Goal: Task Accomplishment & Management: Complete application form

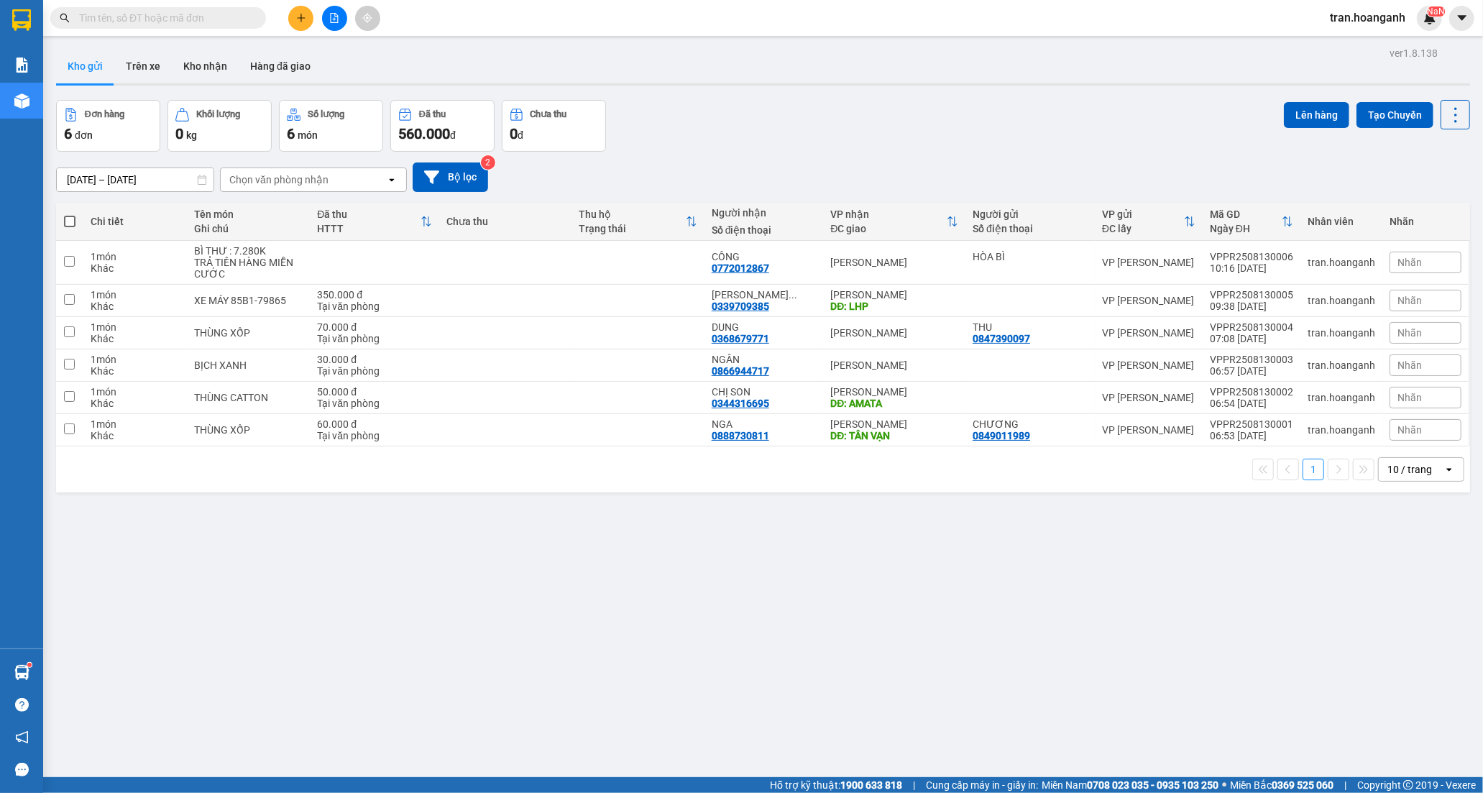
click at [200, 63] on button "Kho nhận" at bounding box center [205, 66] width 67 height 35
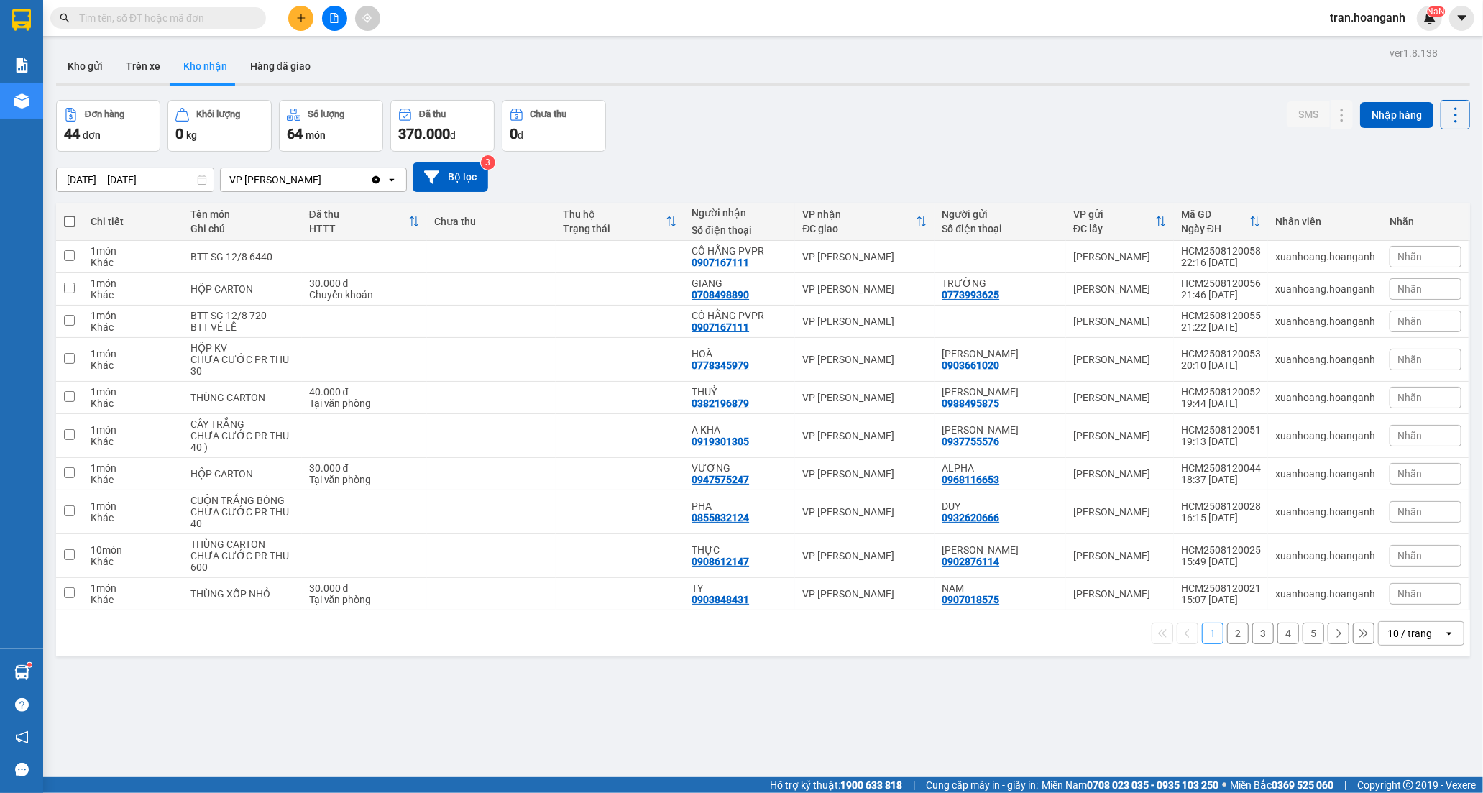
click at [1230, 631] on button "2" at bounding box center [1238, 634] width 22 height 22
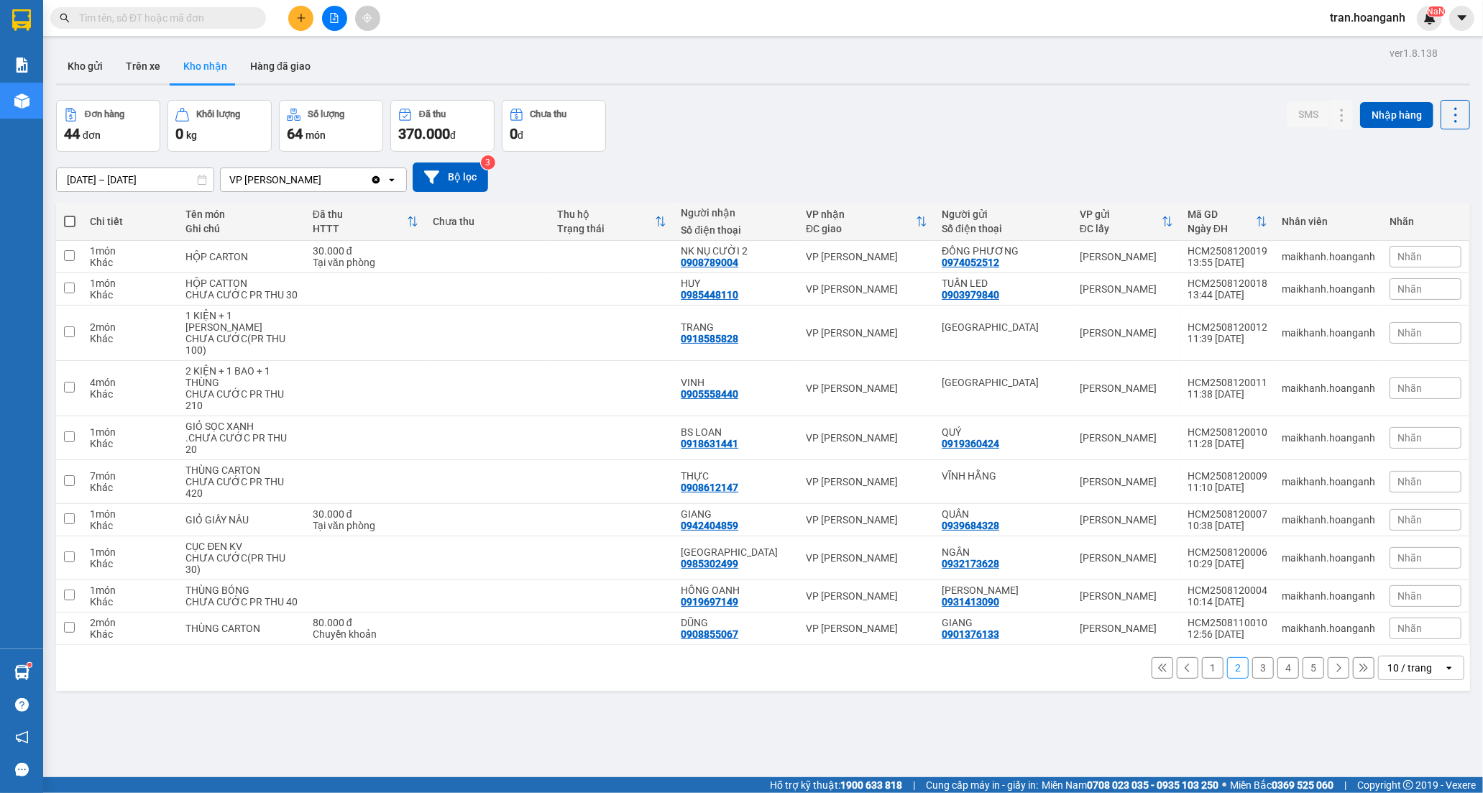
click at [1253, 679] on button "3" at bounding box center [1264, 668] width 22 height 22
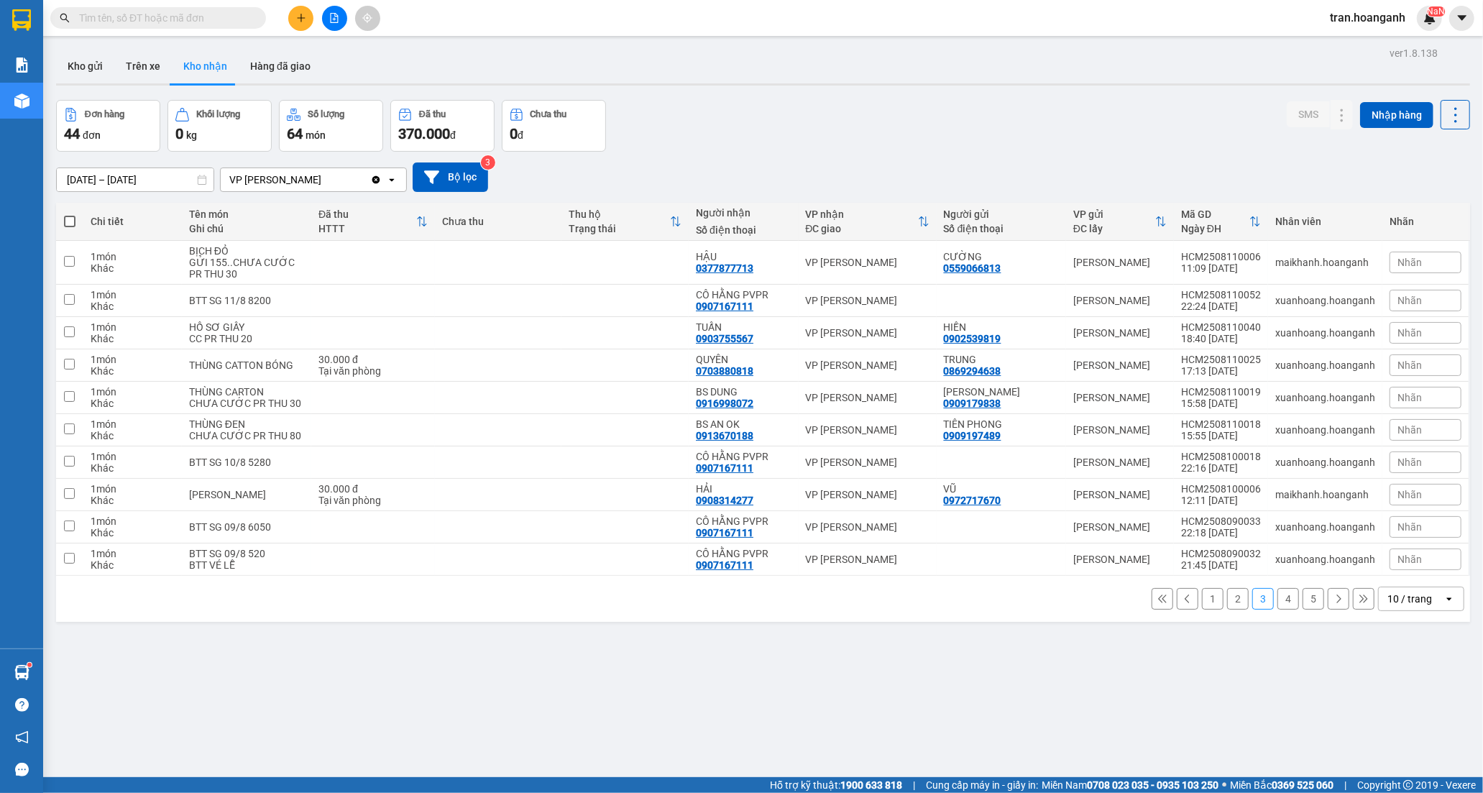
click at [1202, 610] on button "1" at bounding box center [1213, 599] width 22 height 22
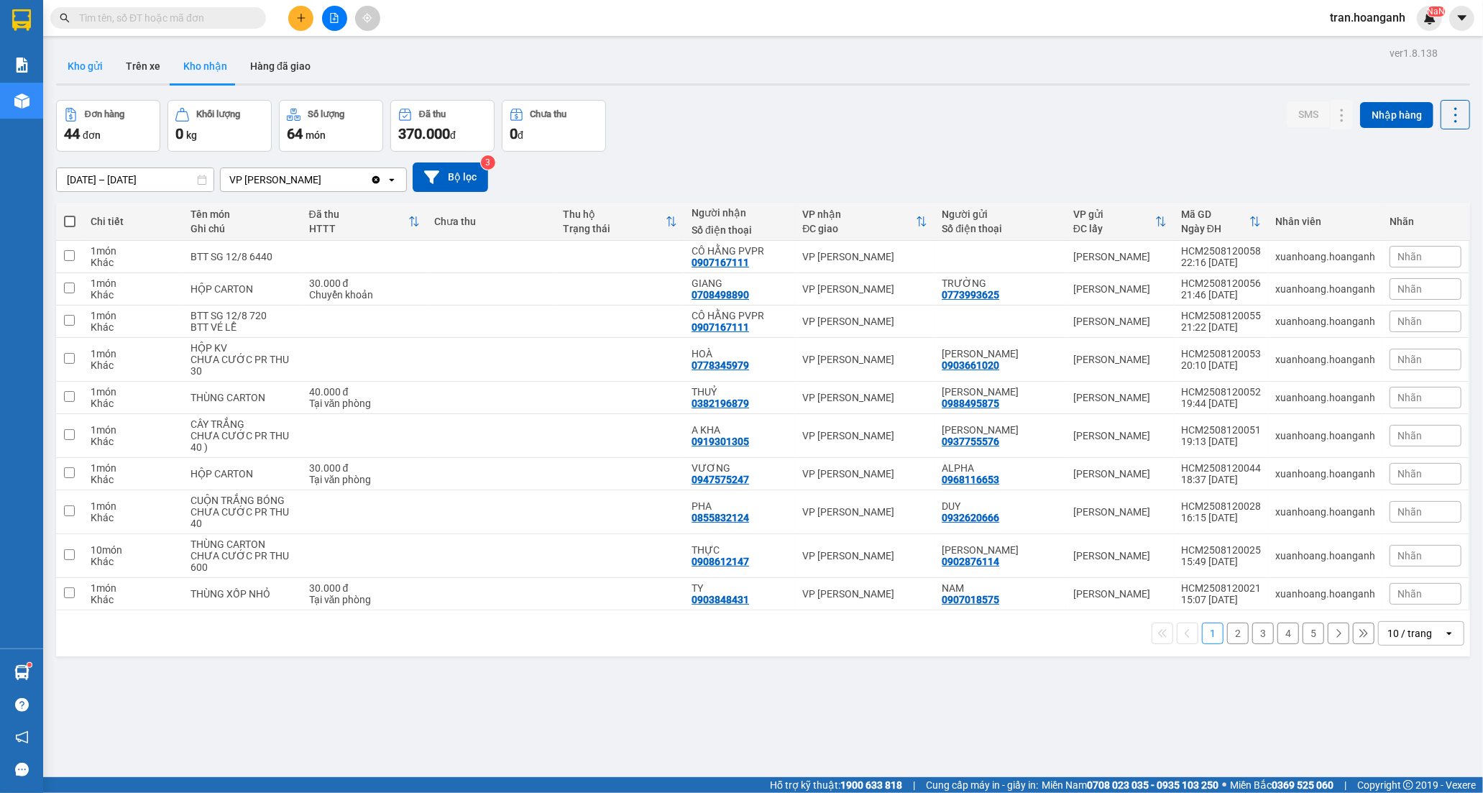
click at [86, 63] on button "Kho gửi" at bounding box center [85, 66] width 58 height 35
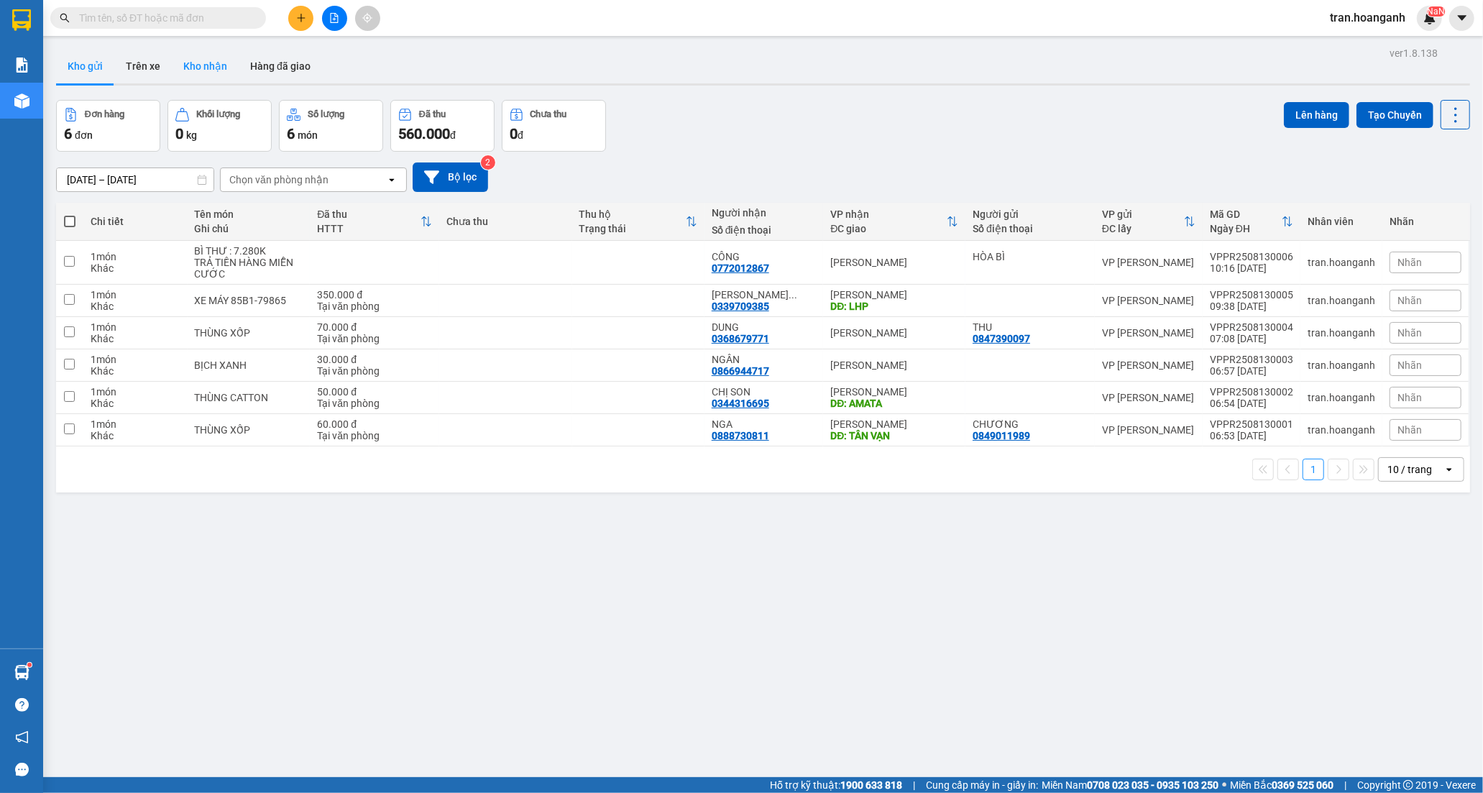
drag, startPoint x: 213, startPoint y: 68, endPoint x: 155, endPoint y: 3, distance: 86.6
click at [211, 66] on button "Kho nhận" at bounding box center [205, 66] width 67 height 35
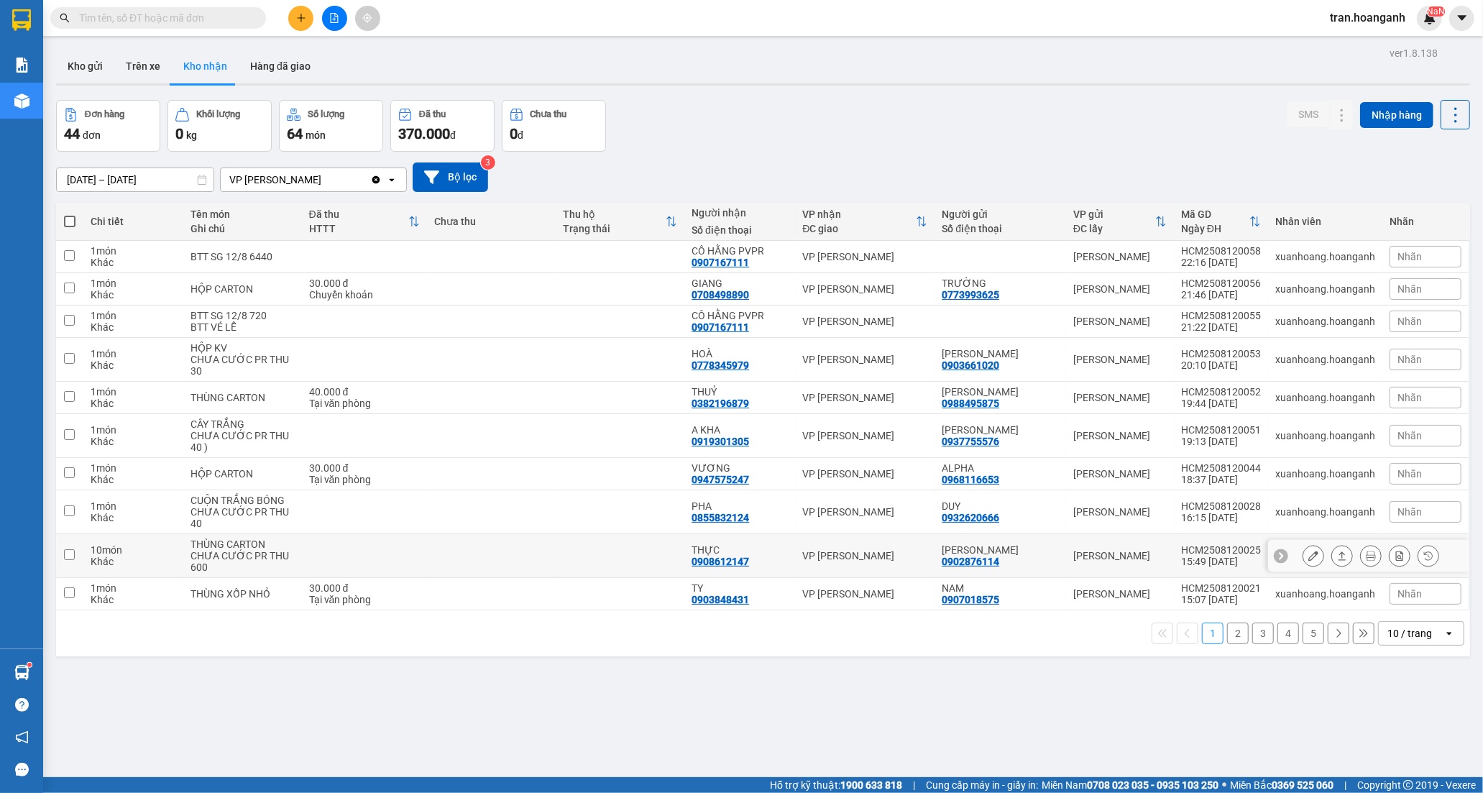
click at [637, 554] on td at bounding box center [620, 556] width 129 height 44
checkbox input "true"
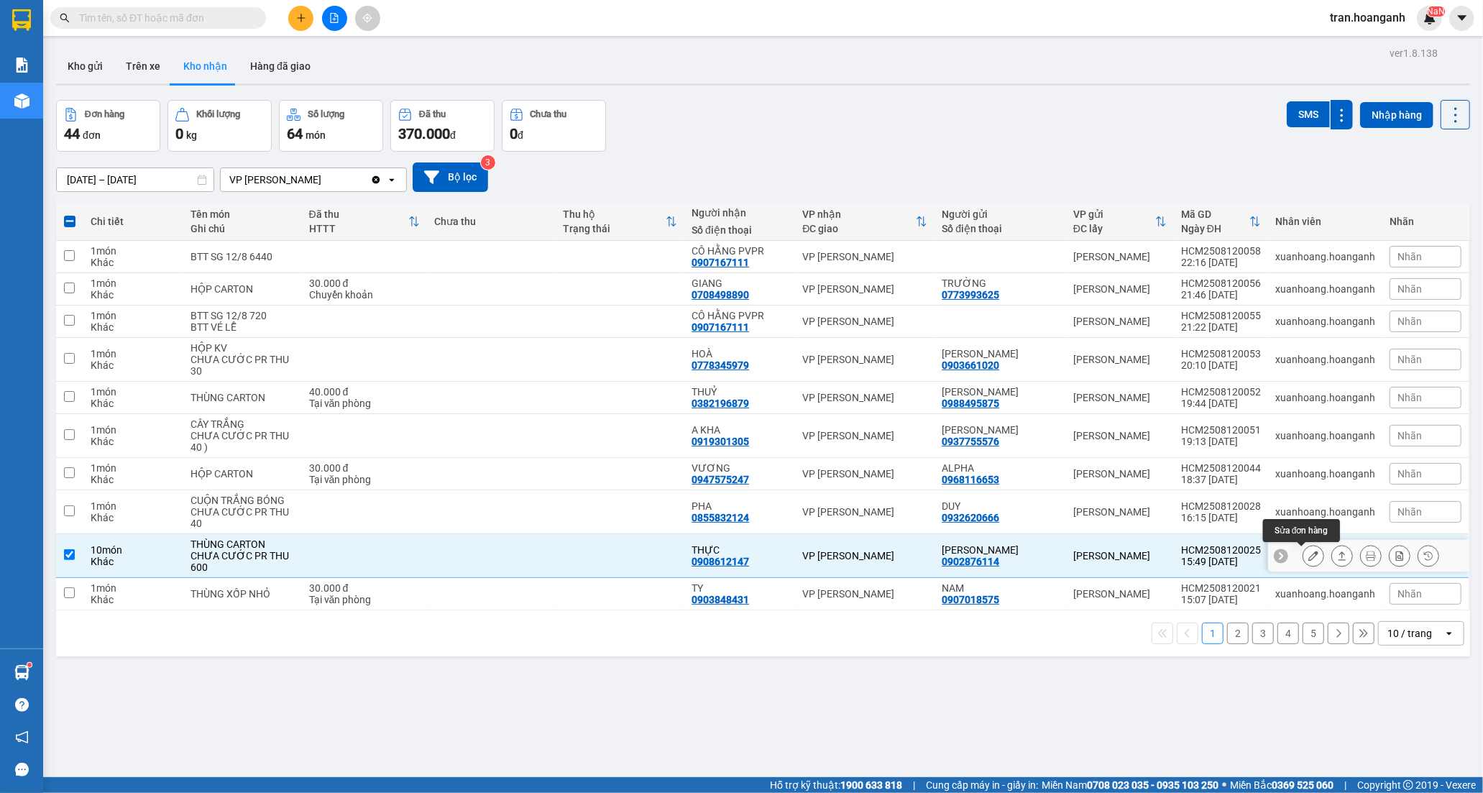
click at [1309, 561] on icon at bounding box center [1314, 556] width 10 height 10
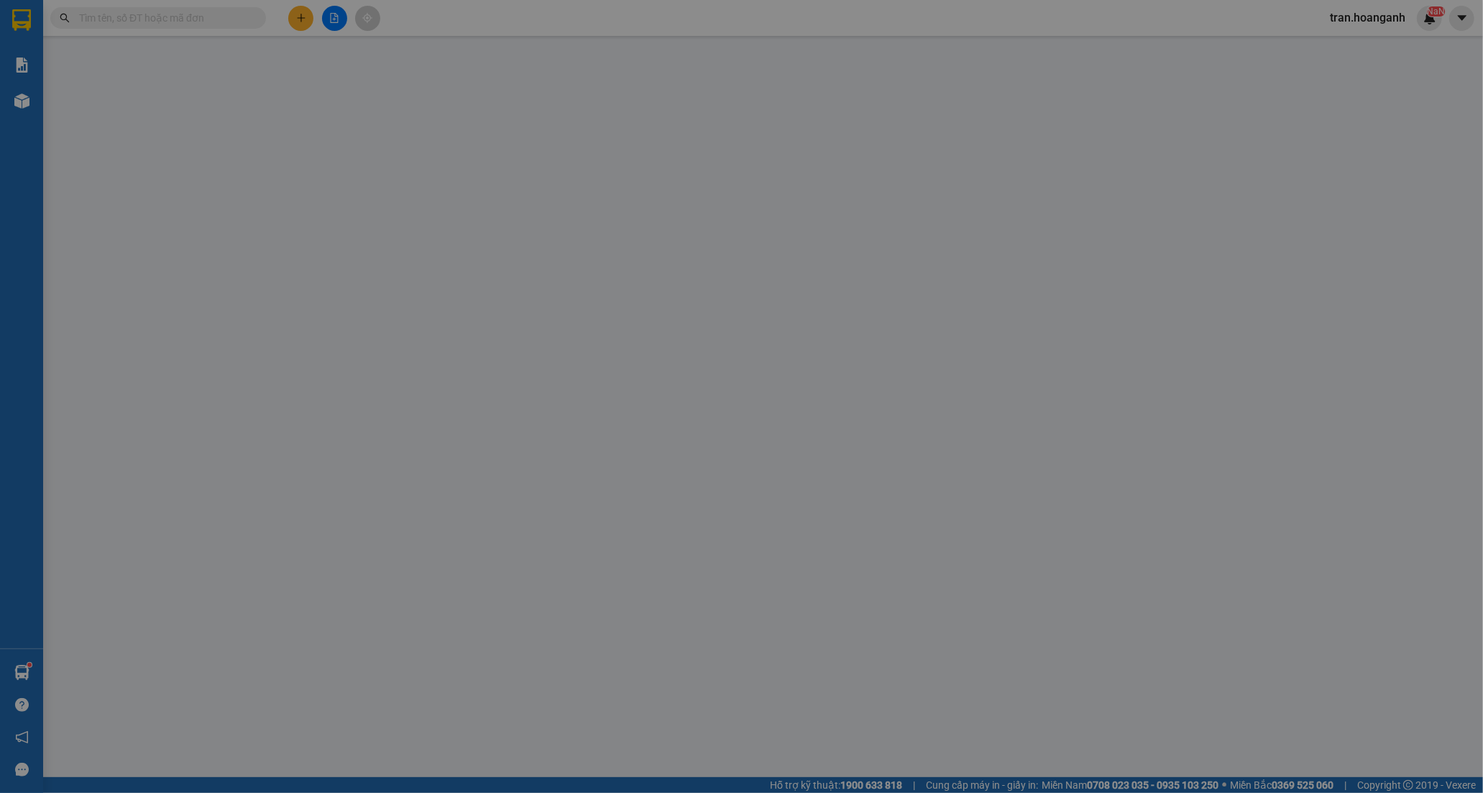
type input "0902876114"
type input "[PERSON_NAME]"
type input "0908612147"
type input "THỰC"
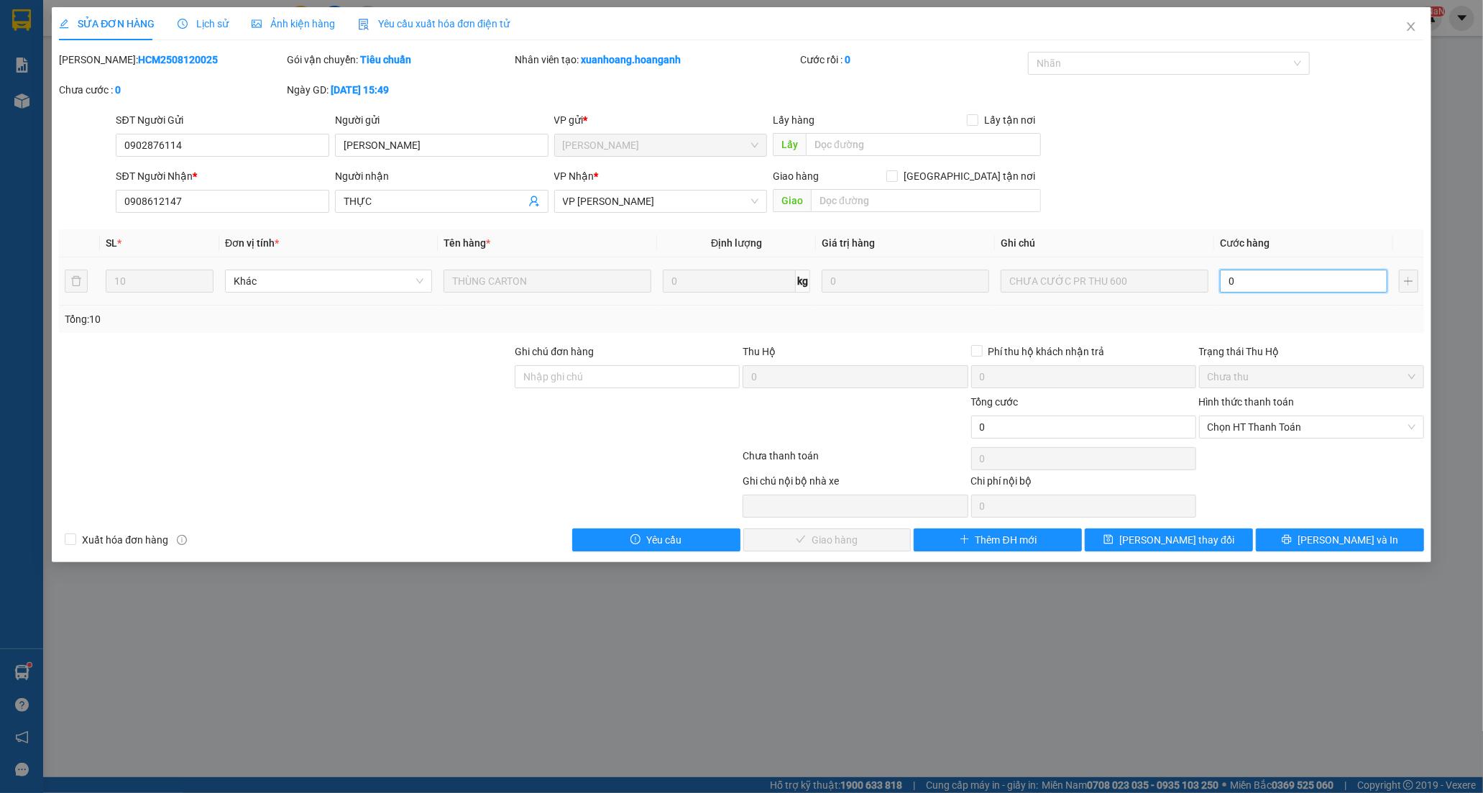
click at [1260, 285] on input "0" at bounding box center [1304, 281] width 168 height 23
type input "8"
type input "80"
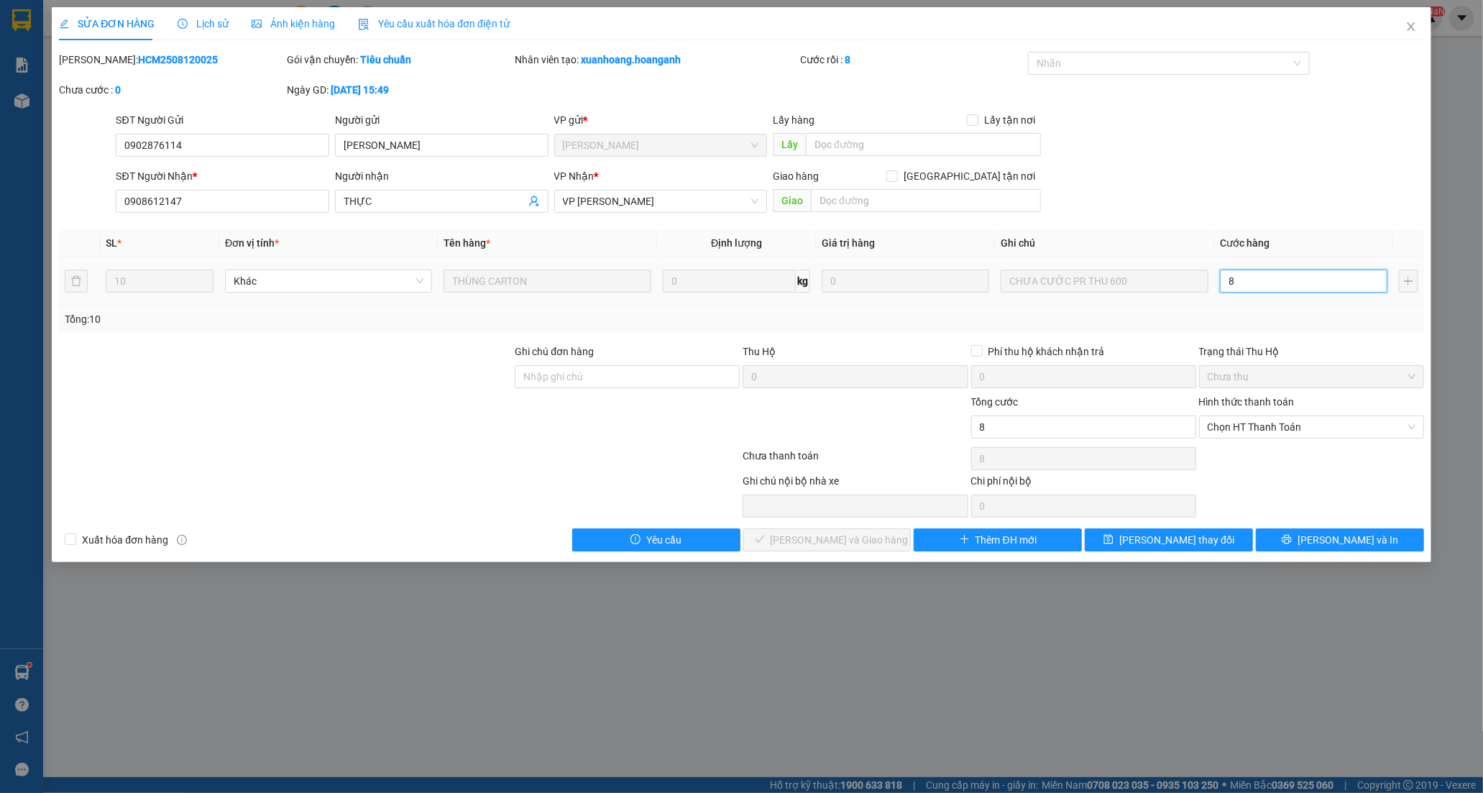
type input "80"
type input "800"
drag, startPoint x: 1273, startPoint y: 426, endPoint x: 1271, endPoint y: 446, distance: 20.2
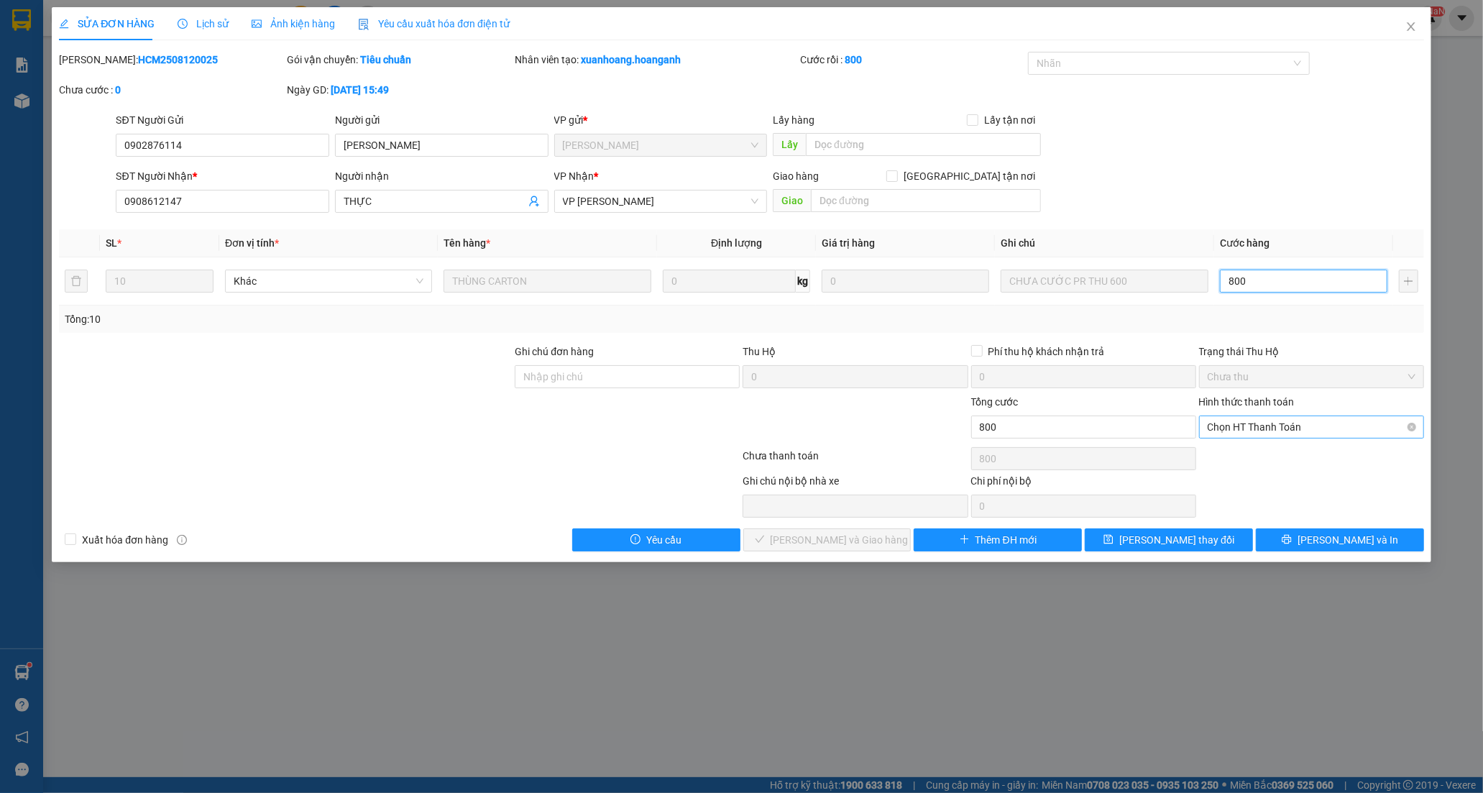
click at [1273, 428] on span "Chọn HT Thanh Toán" at bounding box center [1312, 427] width 208 height 22
type input "800"
type input "800.000"
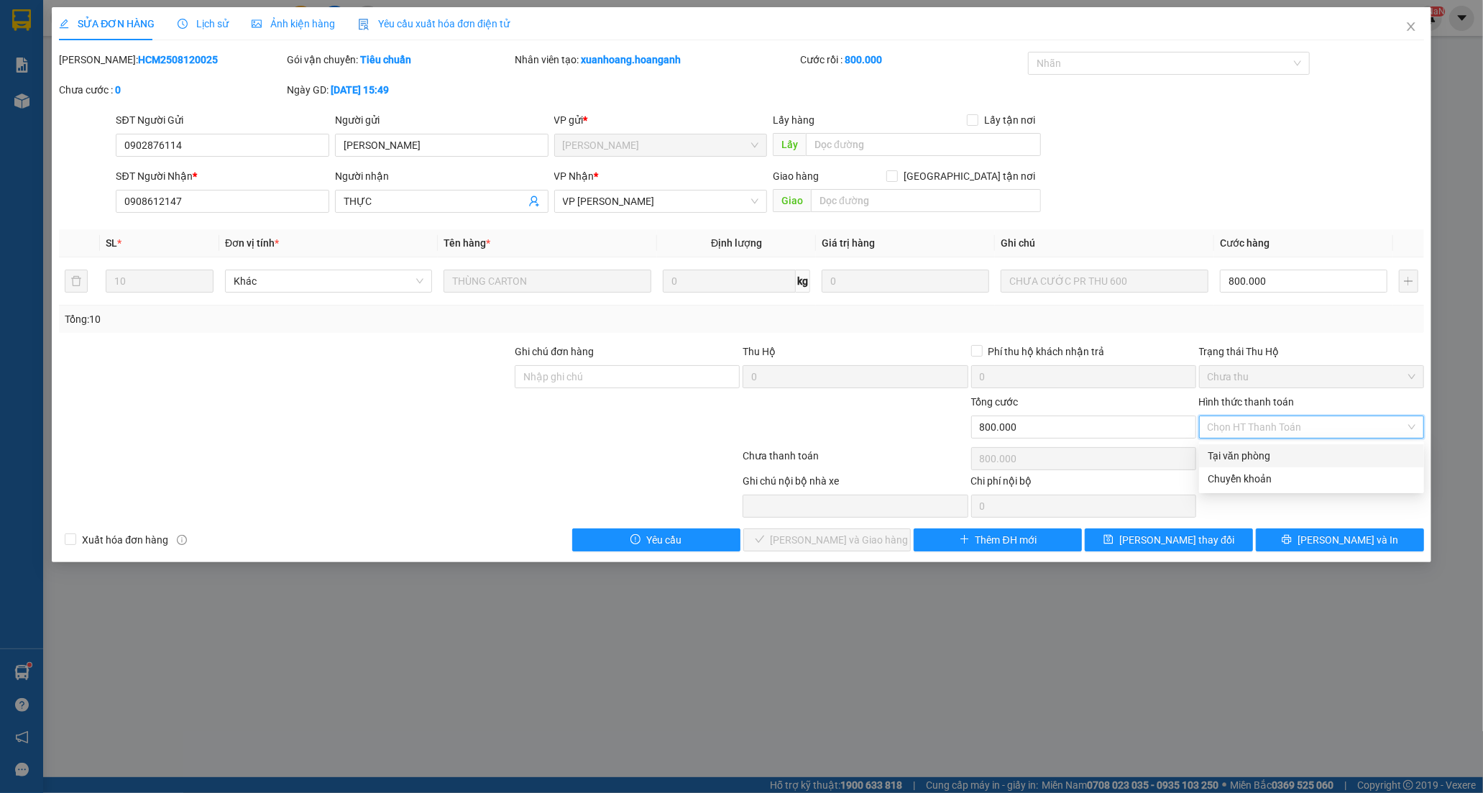
click at [1261, 461] on div "Tại văn phòng" at bounding box center [1312, 456] width 208 height 16
type input "0"
click at [832, 545] on span "[PERSON_NAME] và Giao hàng" at bounding box center [840, 540] width 138 height 16
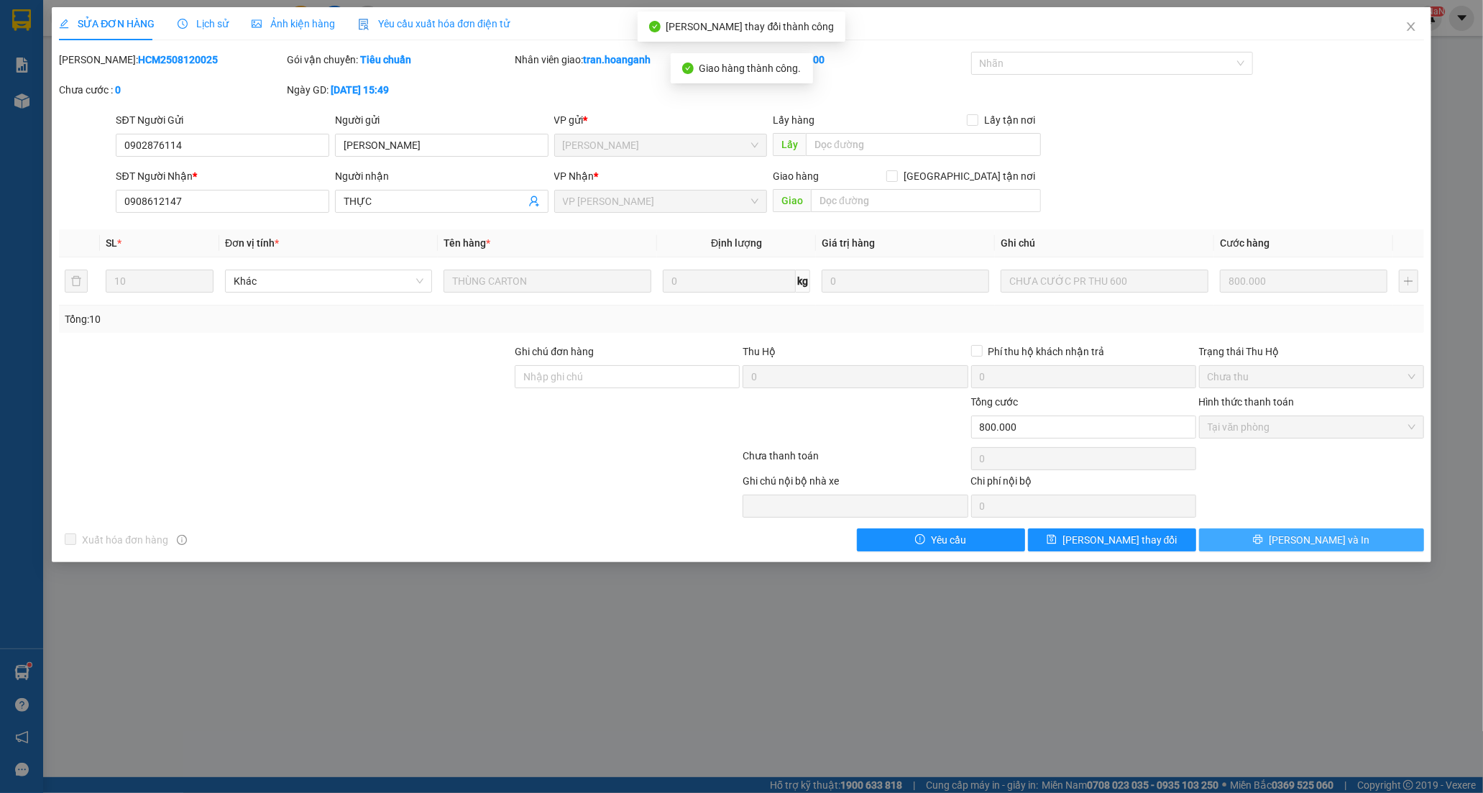
click at [1325, 541] on span "[PERSON_NAME] và In" at bounding box center [1319, 540] width 101 height 16
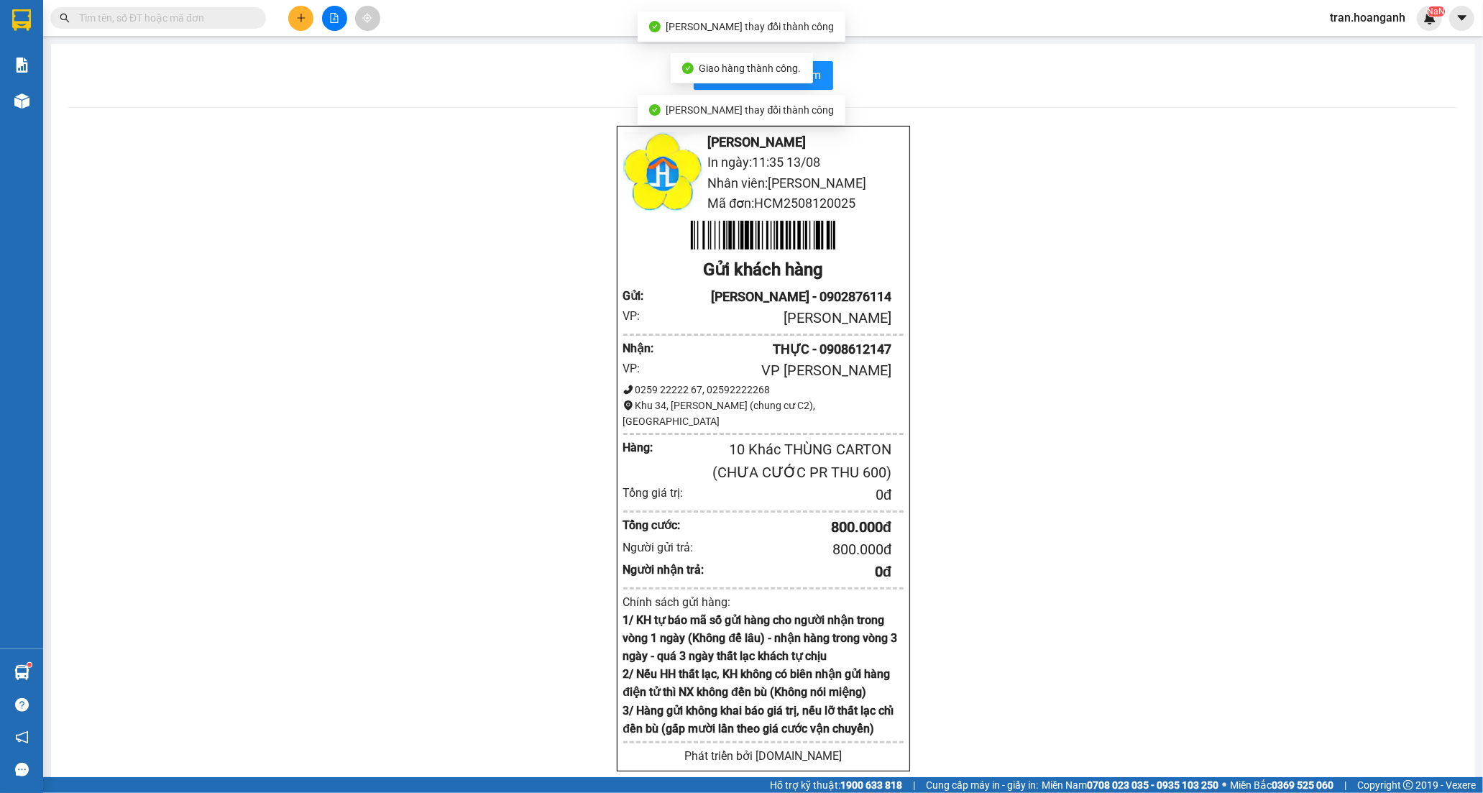
click at [1033, 274] on div "[PERSON_NAME] Rang In ngày: 11:35 [DATE] Nhân viên: [PERSON_NAME] đơn: HCM25081…" at bounding box center [763, 466] width 1390 height 682
click at [741, 73] on span "In biên nhận 80mm" at bounding box center [772, 75] width 99 height 18
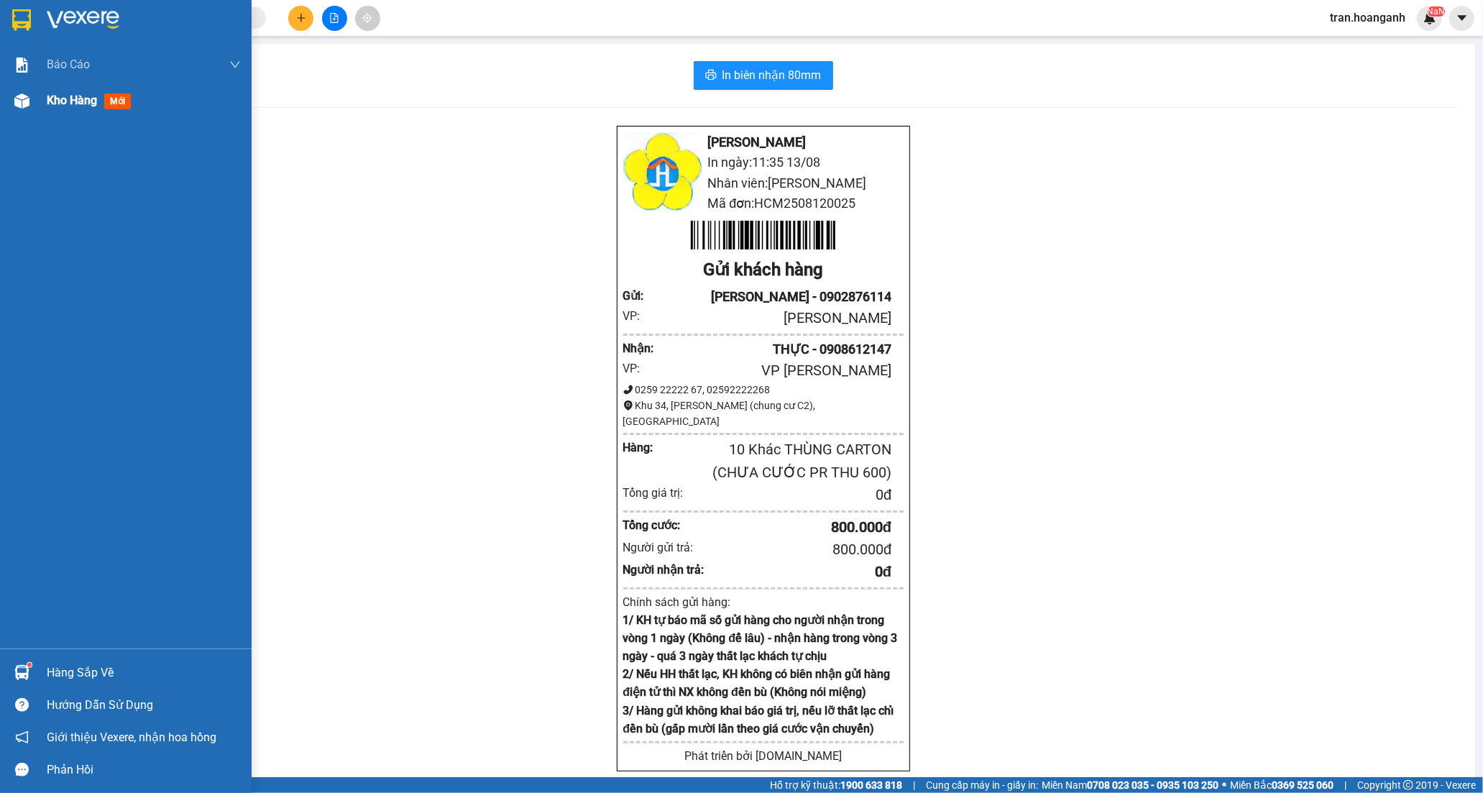
click at [60, 103] on span "Kho hàng" at bounding box center [72, 100] width 50 height 14
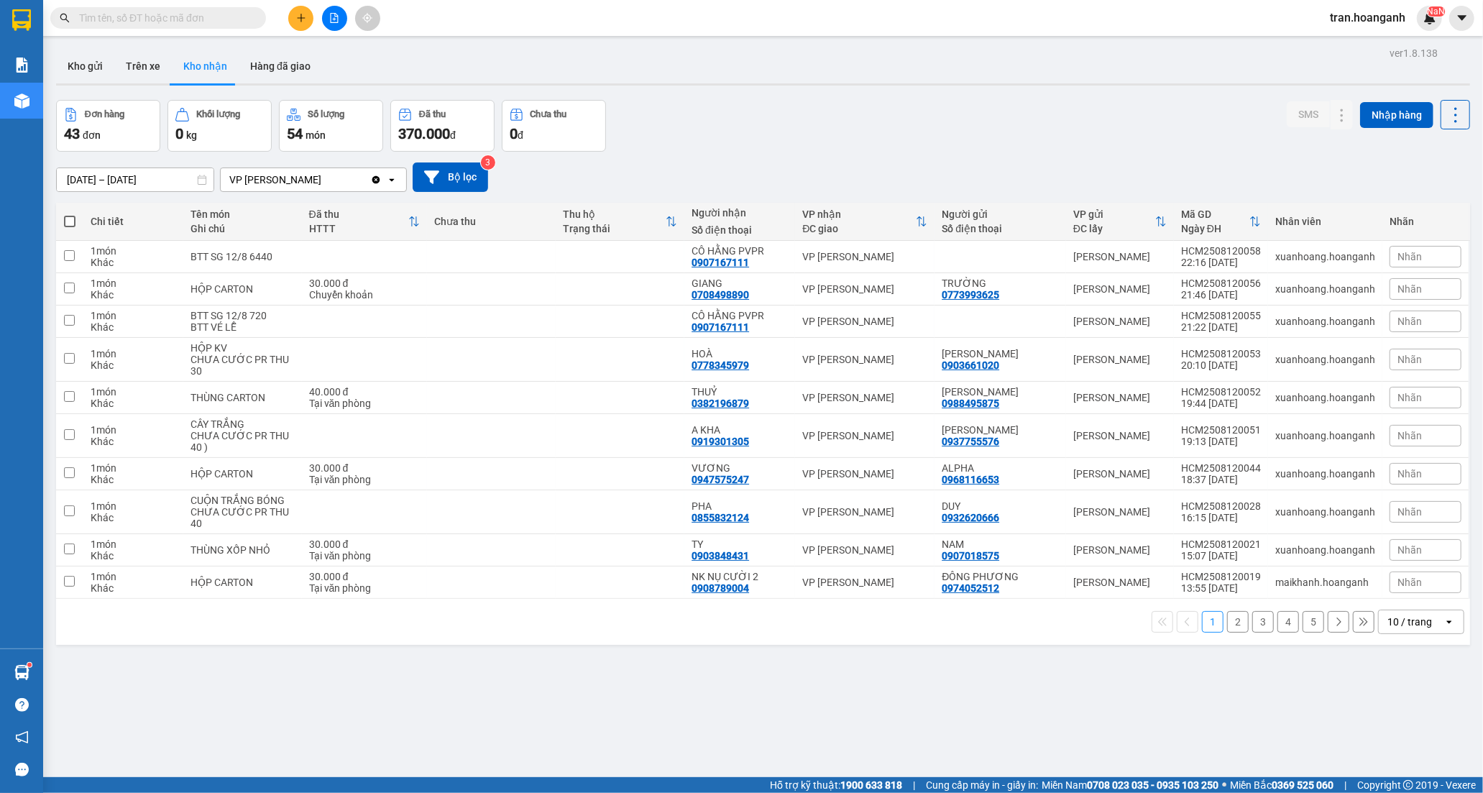
click at [1227, 626] on button "2" at bounding box center [1238, 622] width 22 height 22
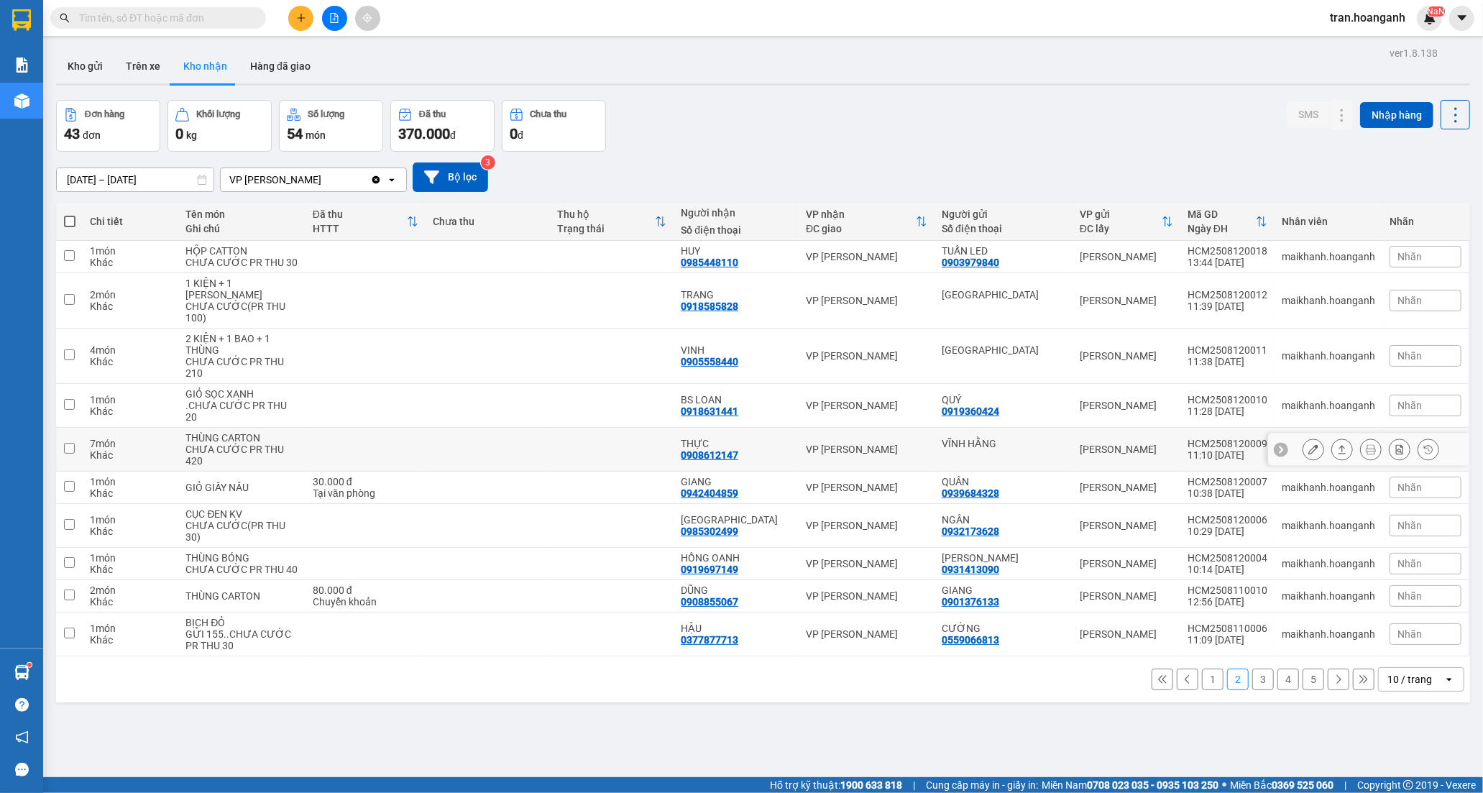
drag, startPoint x: 779, startPoint y: 459, endPoint x: 1030, endPoint y: 460, distance: 251.0
click at [779, 449] on div "THỰC" at bounding box center [736, 444] width 111 height 12
checkbox input "true"
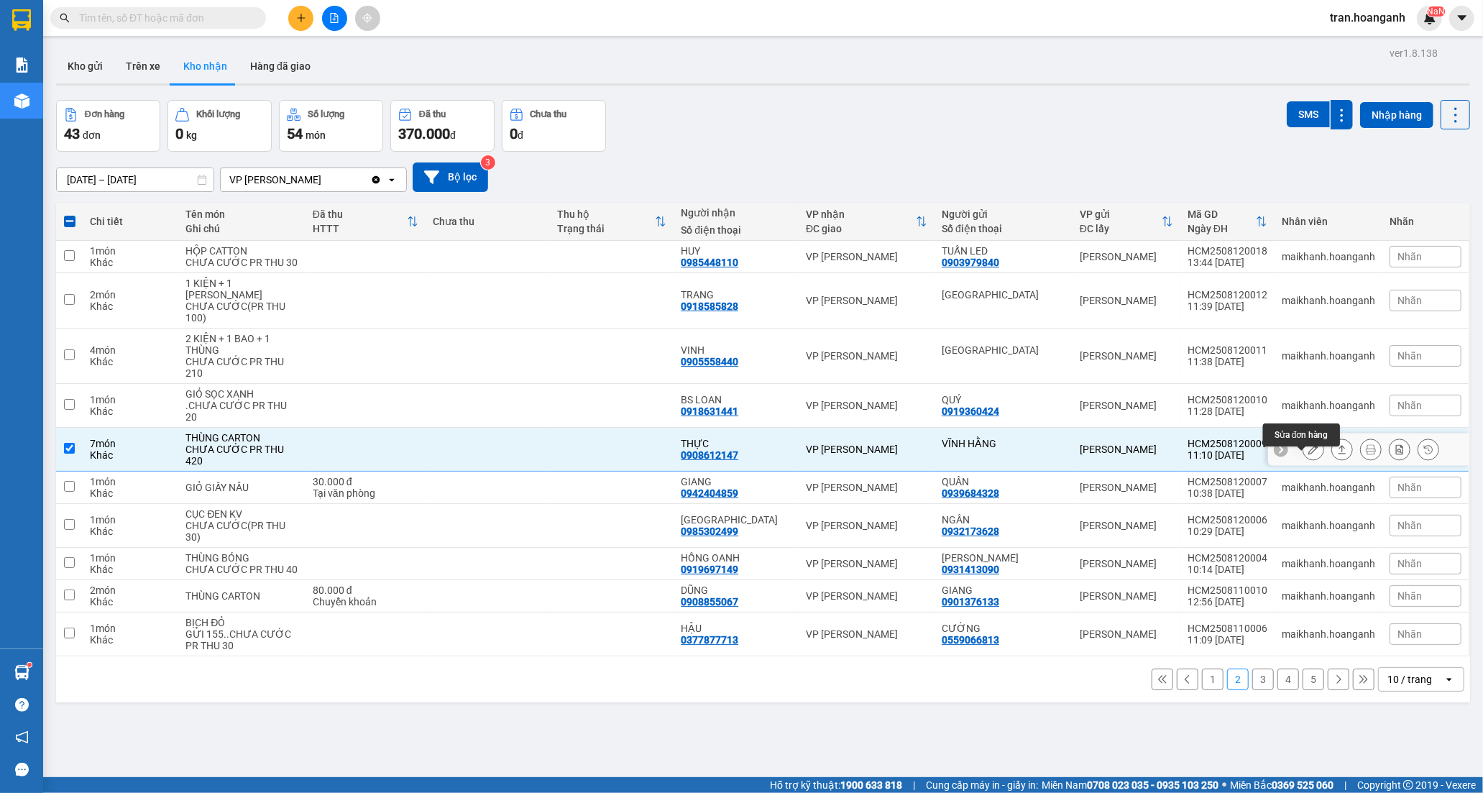
click at [1309, 454] on icon at bounding box center [1314, 449] width 10 height 10
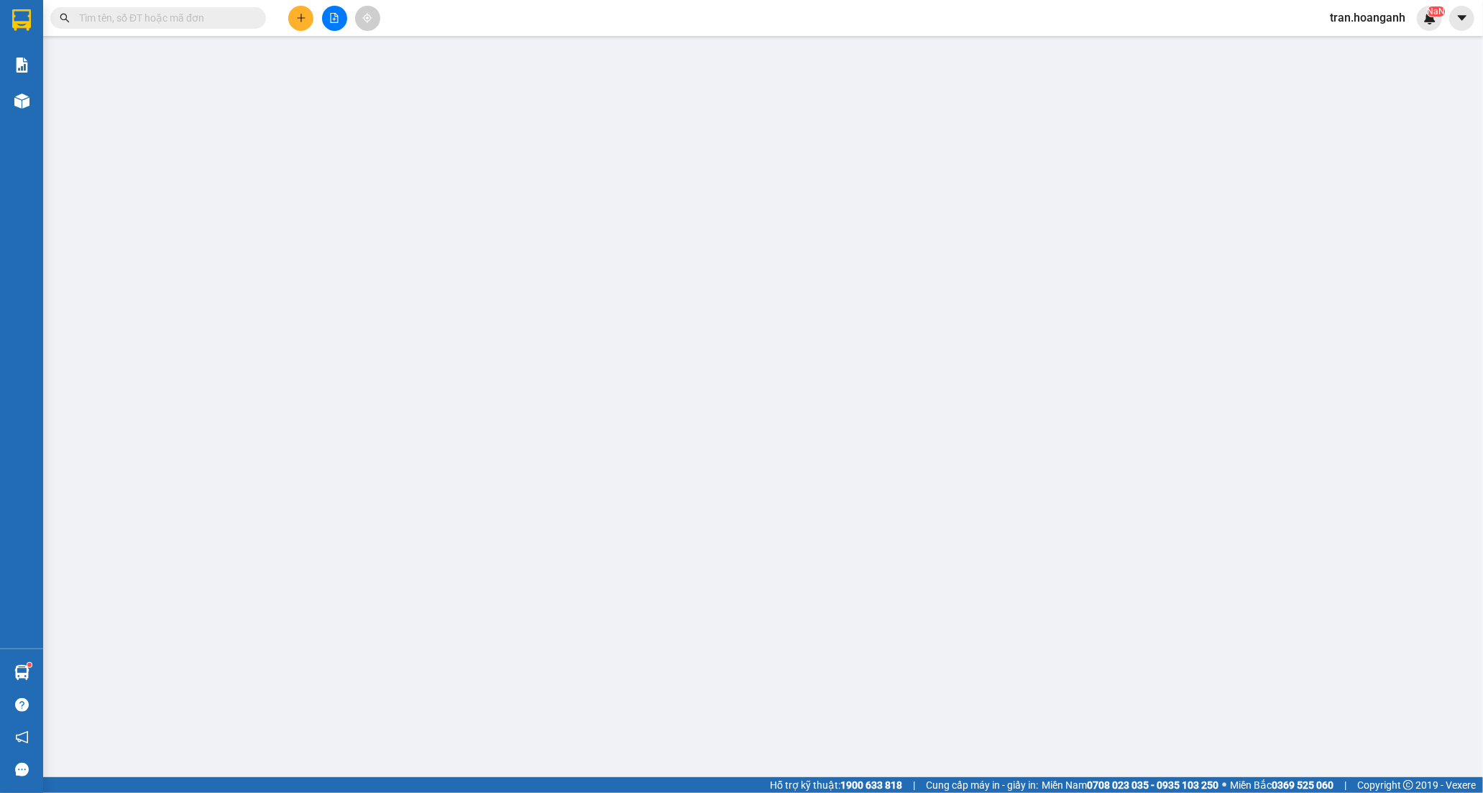
type input "VĨNH HẰNG"
type input "0908612147"
type input "THỰC"
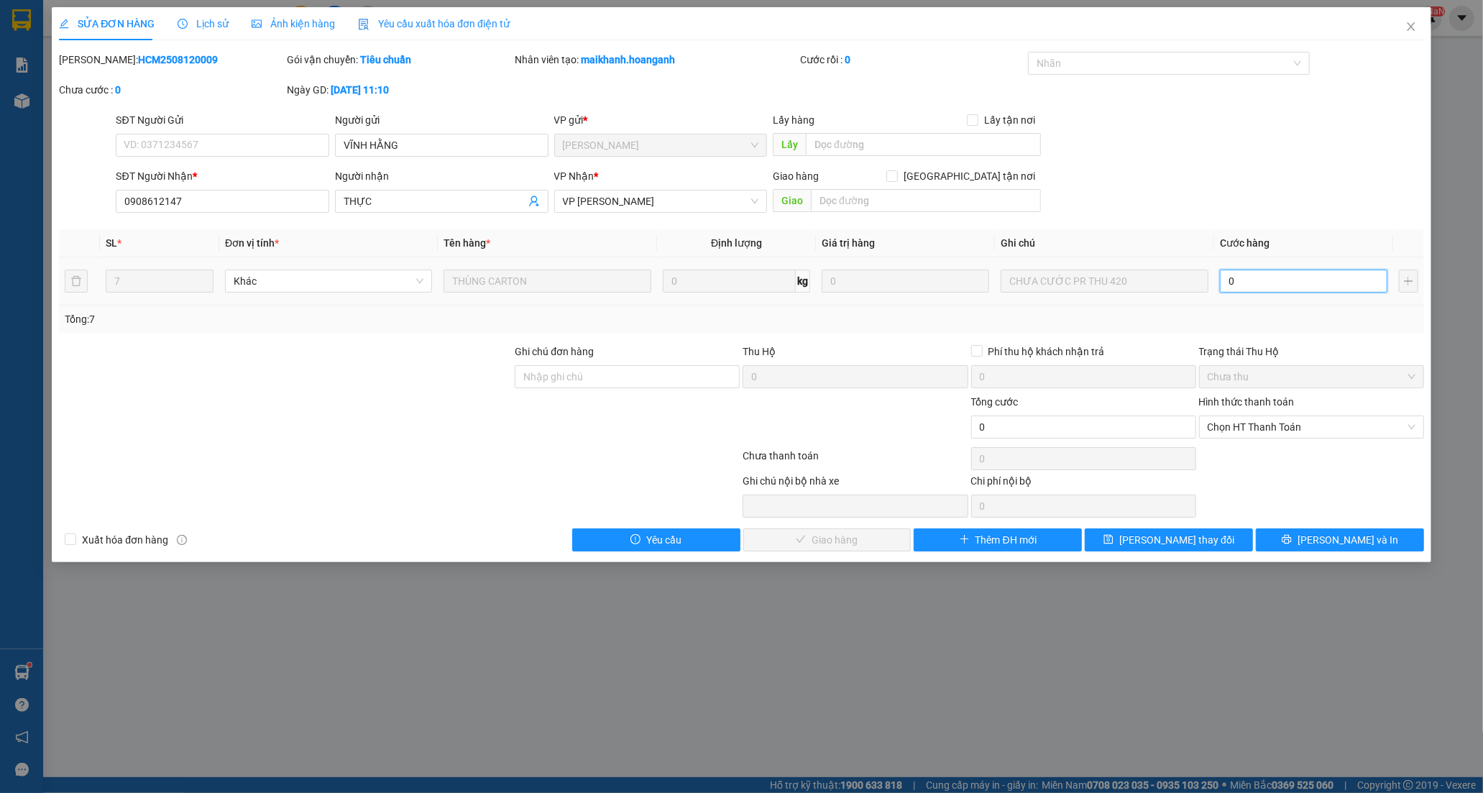
click at [1289, 279] on input "0" at bounding box center [1304, 281] width 168 height 23
type input "4"
type input "44"
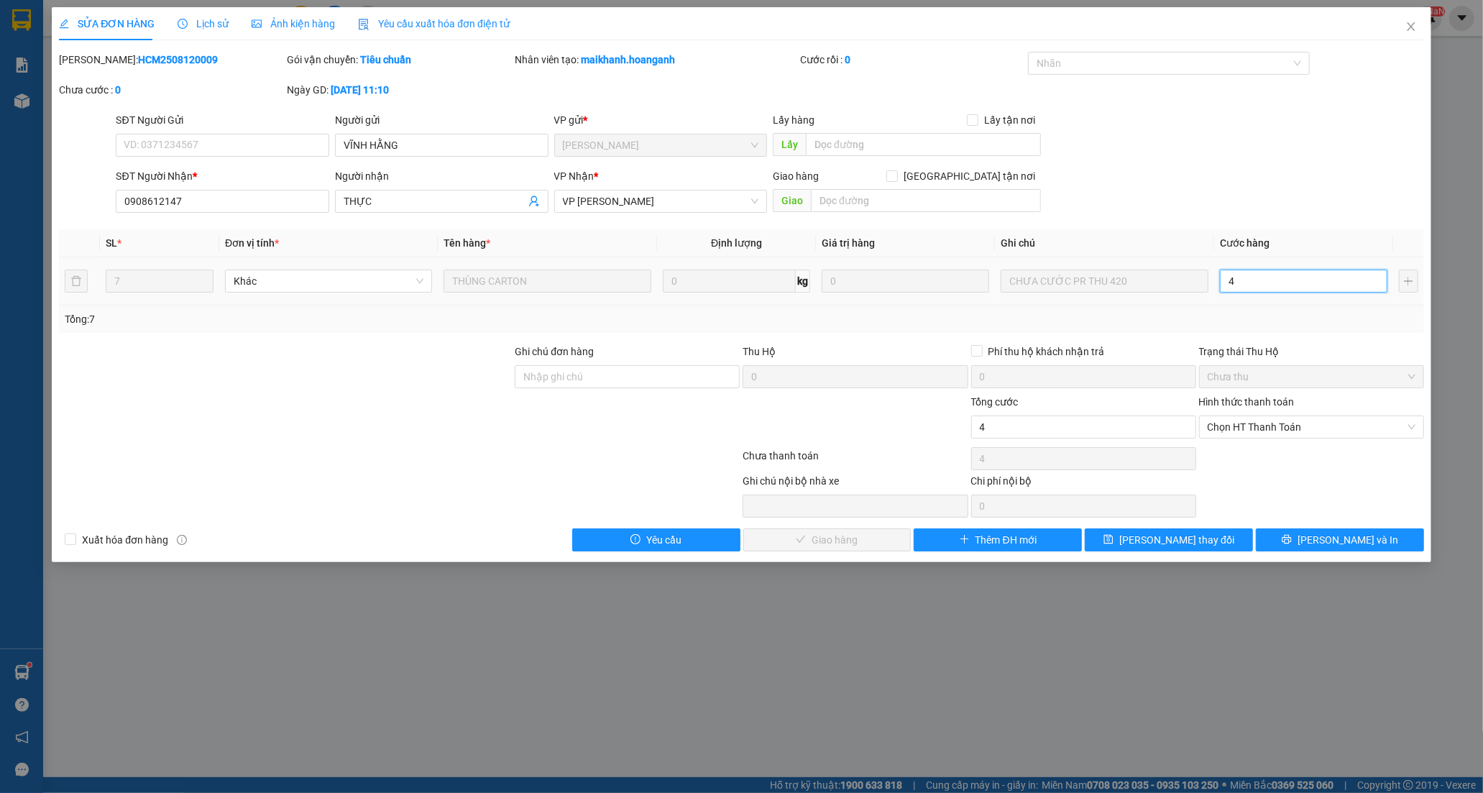
type input "44"
type input "440"
click at [1261, 421] on span "Chọn HT Thanh Toán" at bounding box center [1312, 427] width 208 height 22
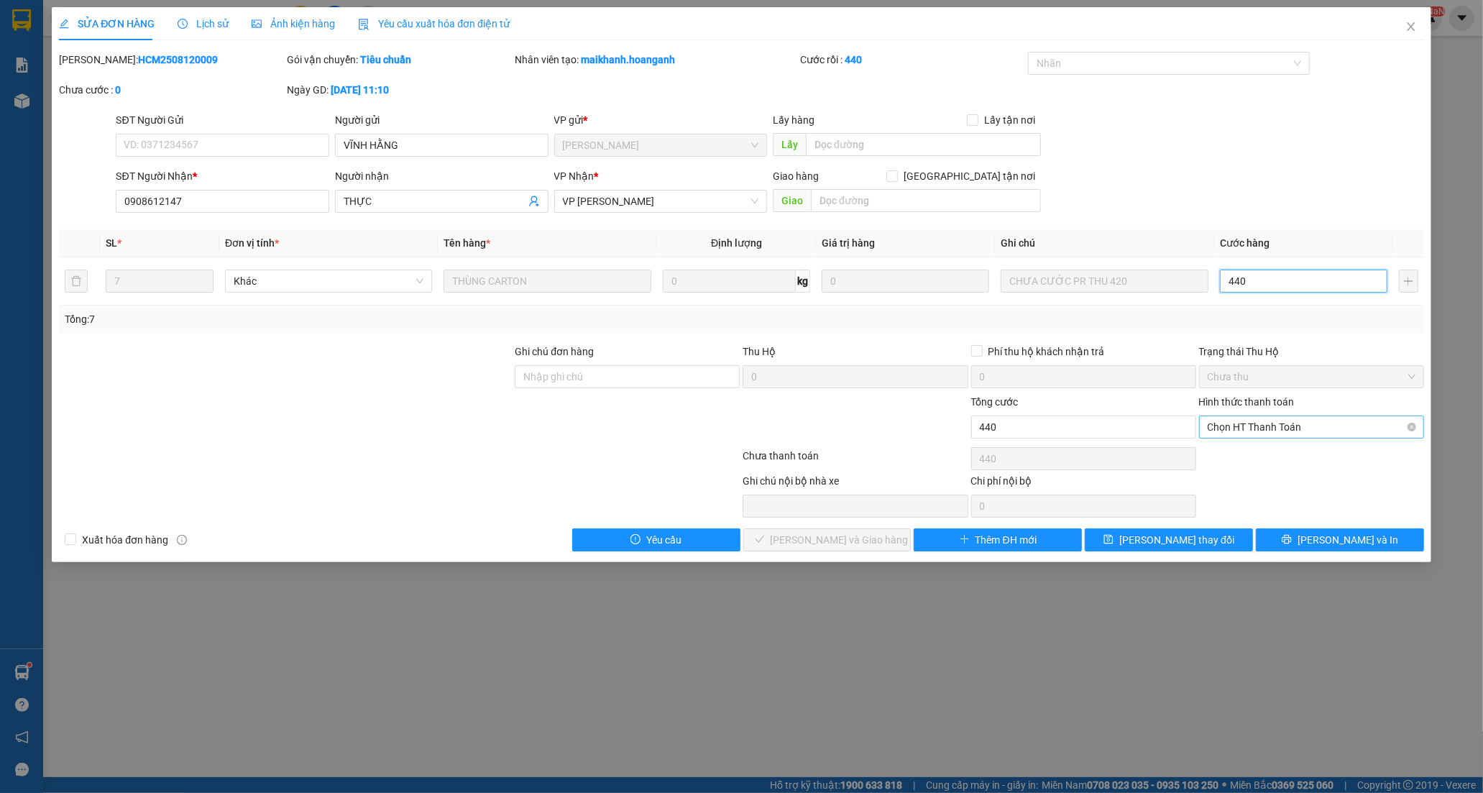
type input "440"
type input "440.000"
click at [1245, 449] on div "Tại văn phòng" at bounding box center [1312, 456] width 208 height 16
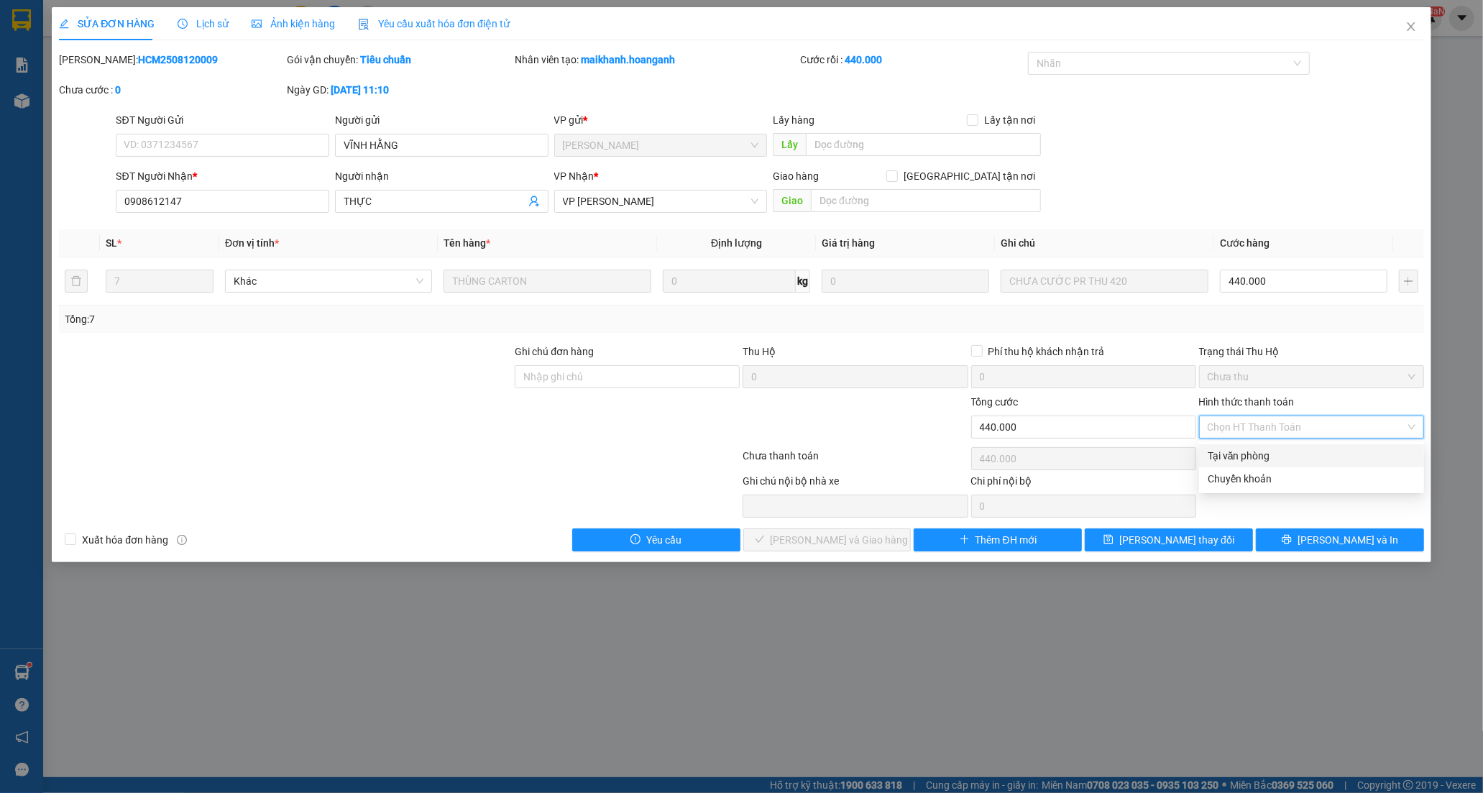
type input "0"
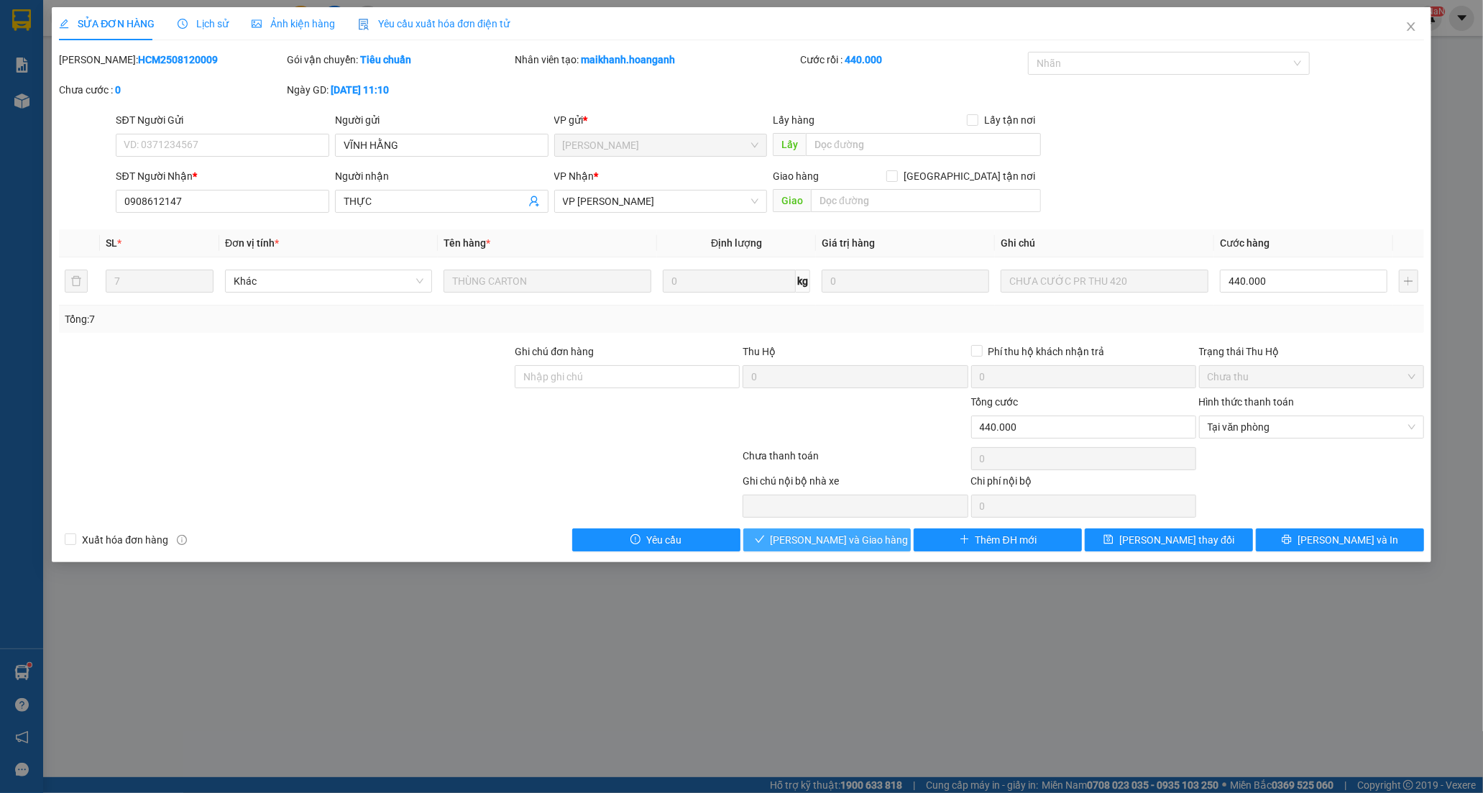
click at [858, 542] on span "[PERSON_NAME] và Giao hàng" at bounding box center [840, 540] width 138 height 16
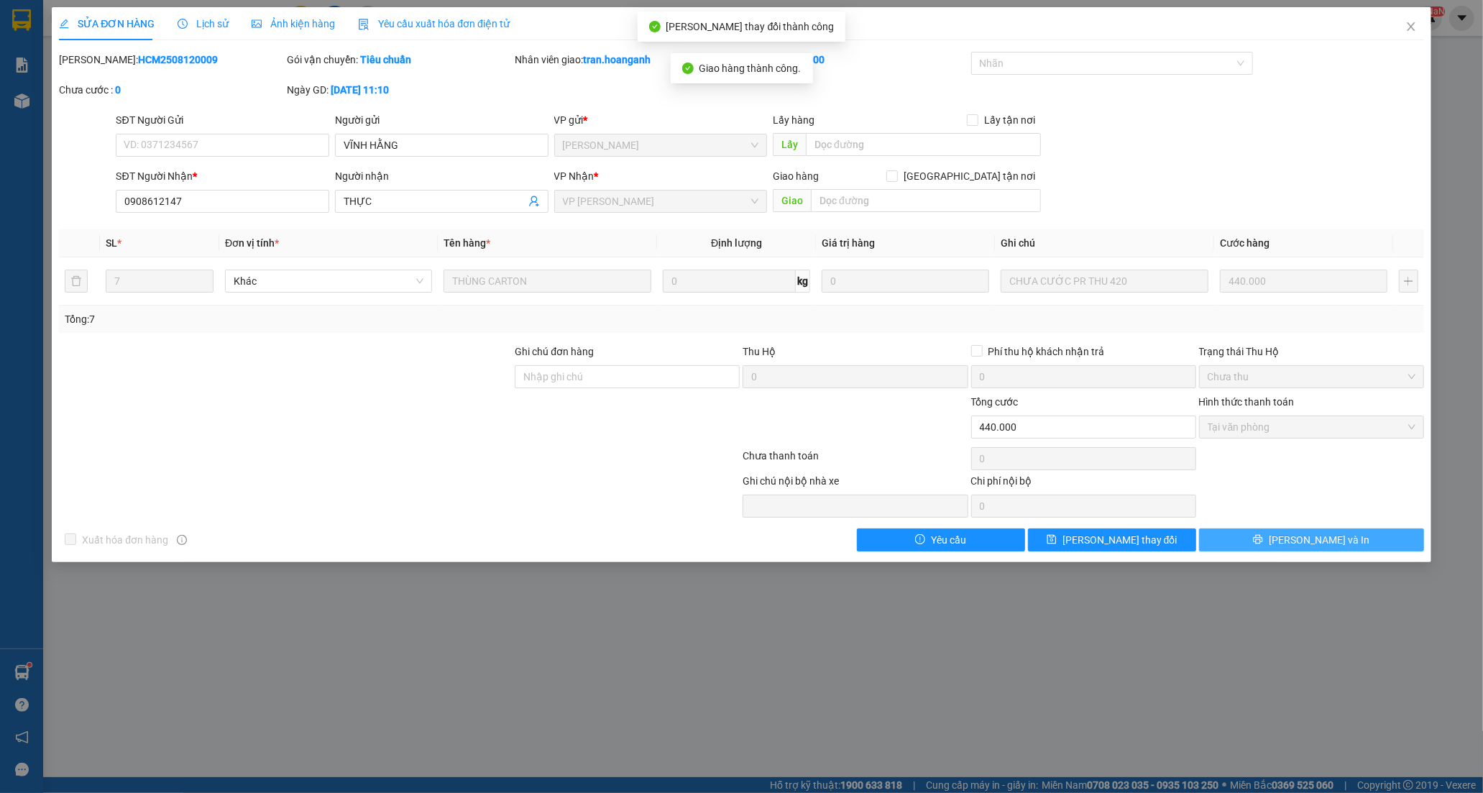
click at [1263, 541] on icon "printer" at bounding box center [1258, 539] width 10 height 10
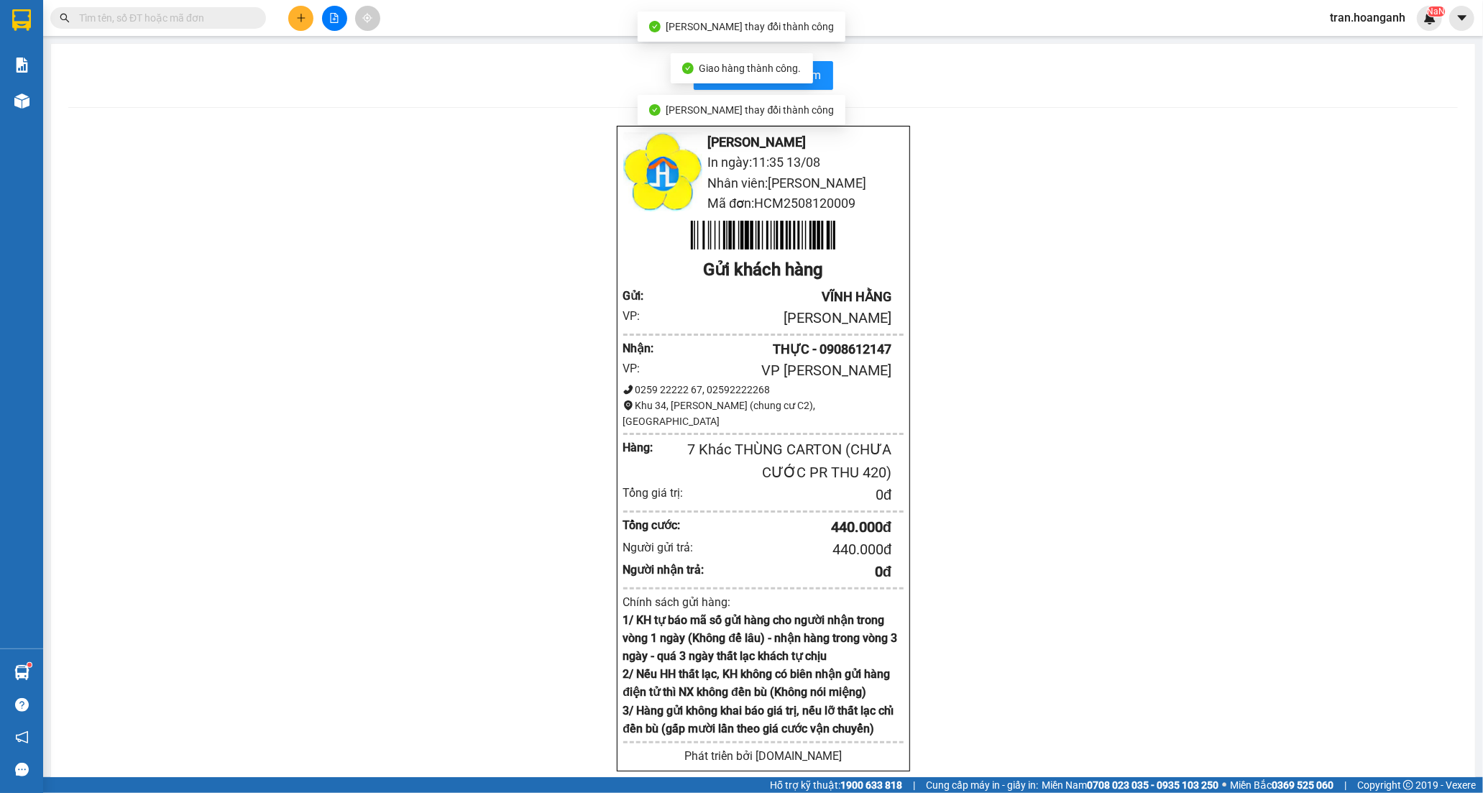
click at [1018, 232] on div "[PERSON_NAME] Rang In ngày: 11:35 [DATE] Nhân viên: [PERSON_NAME] đơn: HCM25081…" at bounding box center [763, 466] width 1390 height 682
click at [778, 82] on span "In biên nhận 80mm" at bounding box center [772, 75] width 99 height 18
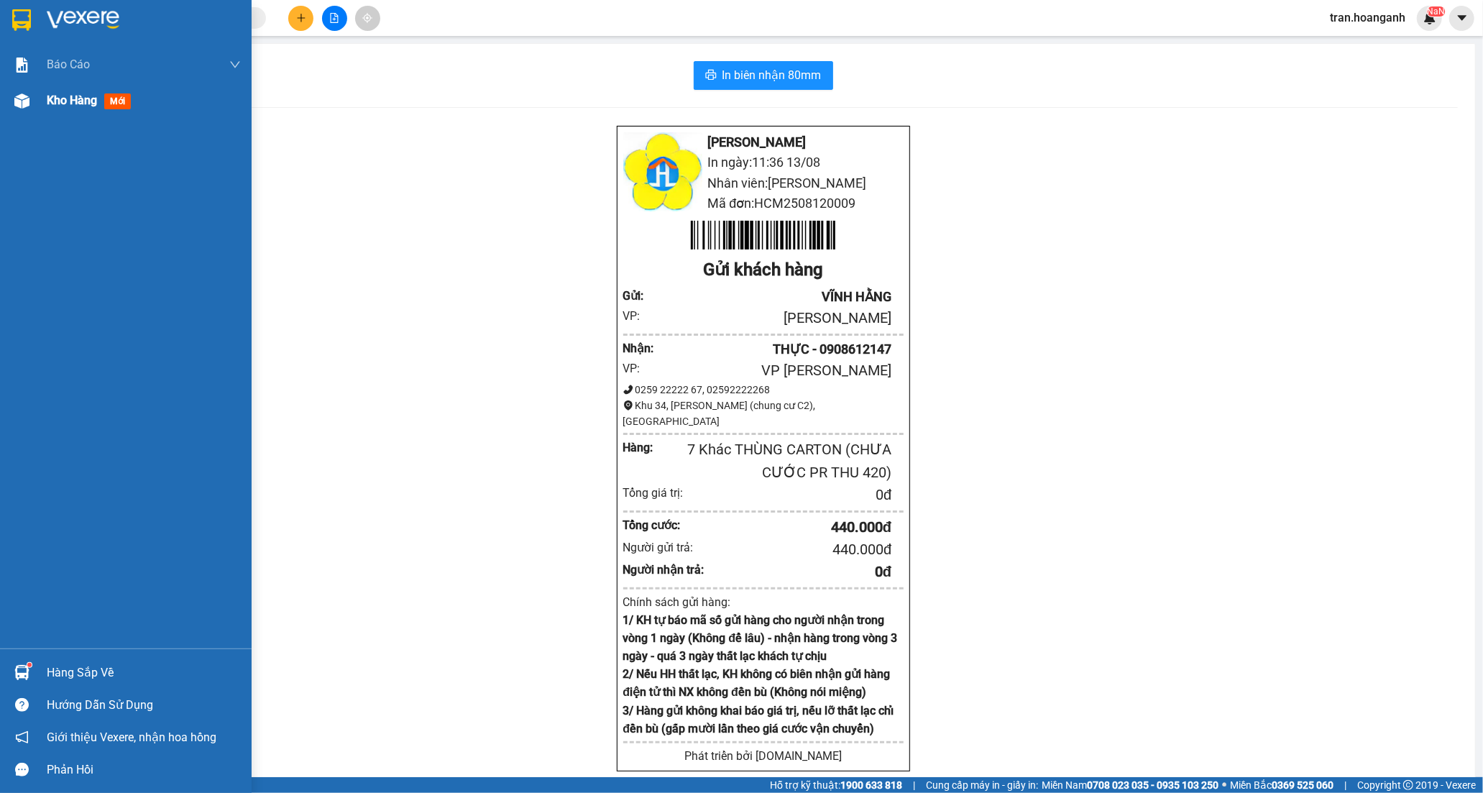
click at [56, 98] on span "Kho hàng" at bounding box center [72, 100] width 50 height 14
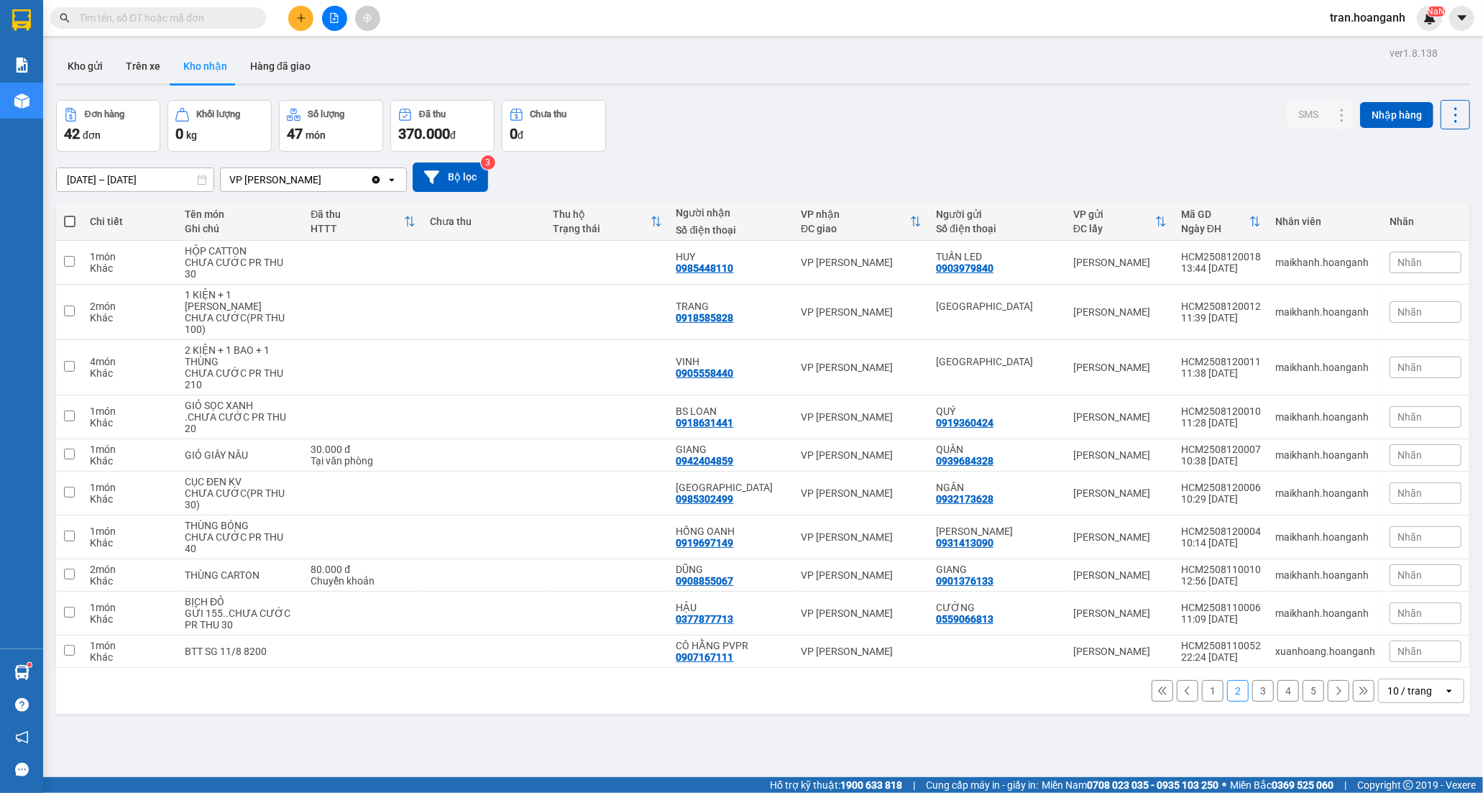
click at [1202, 689] on button "1" at bounding box center [1213, 691] width 22 height 22
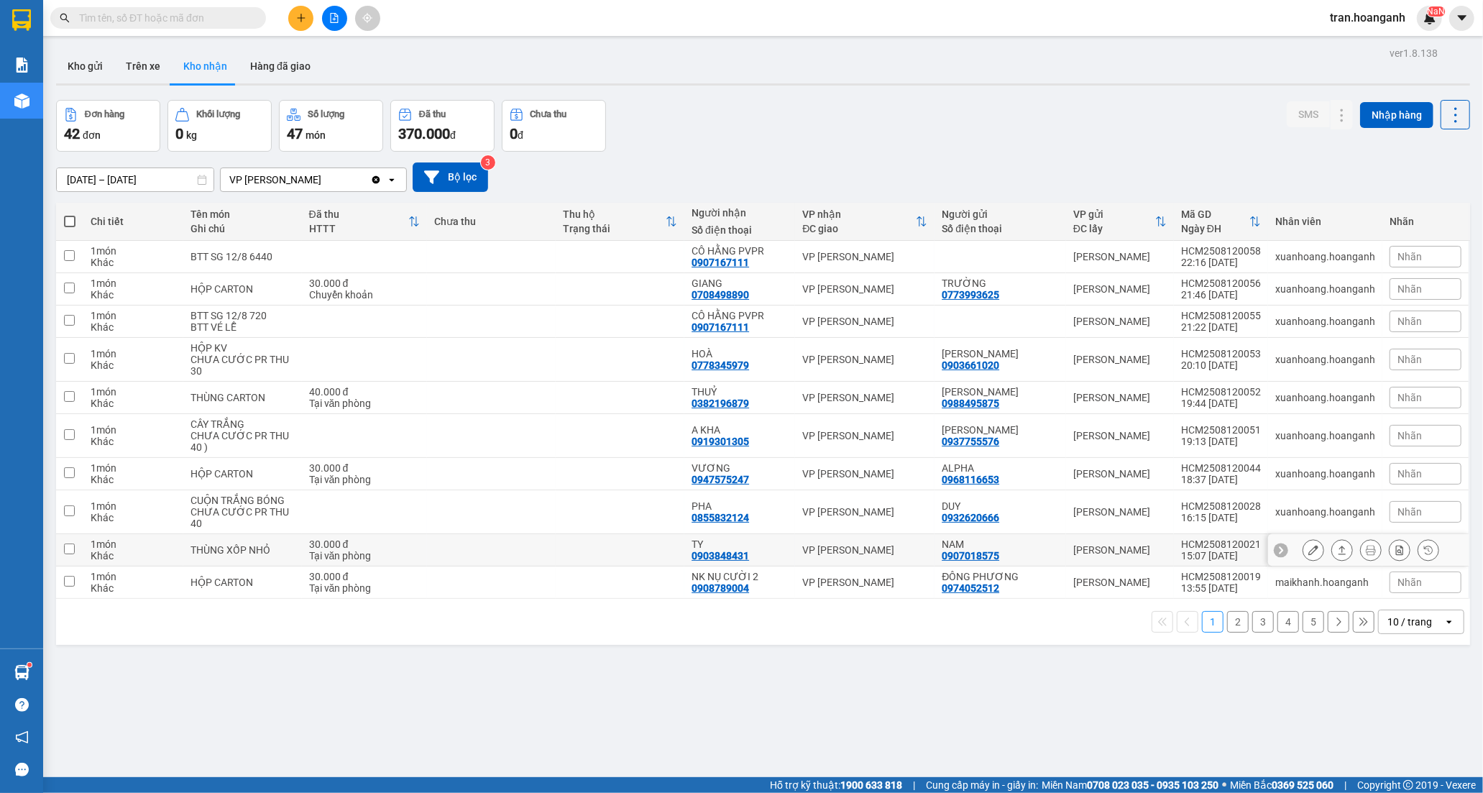
drag, startPoint x: 452, startPoint y: 552, endPoint x: 656, endPoint y: 513, distance: 208.0
click at [453, 552] on td at bounding box center [491, 550] width 129 height 32
checkbox input "true"
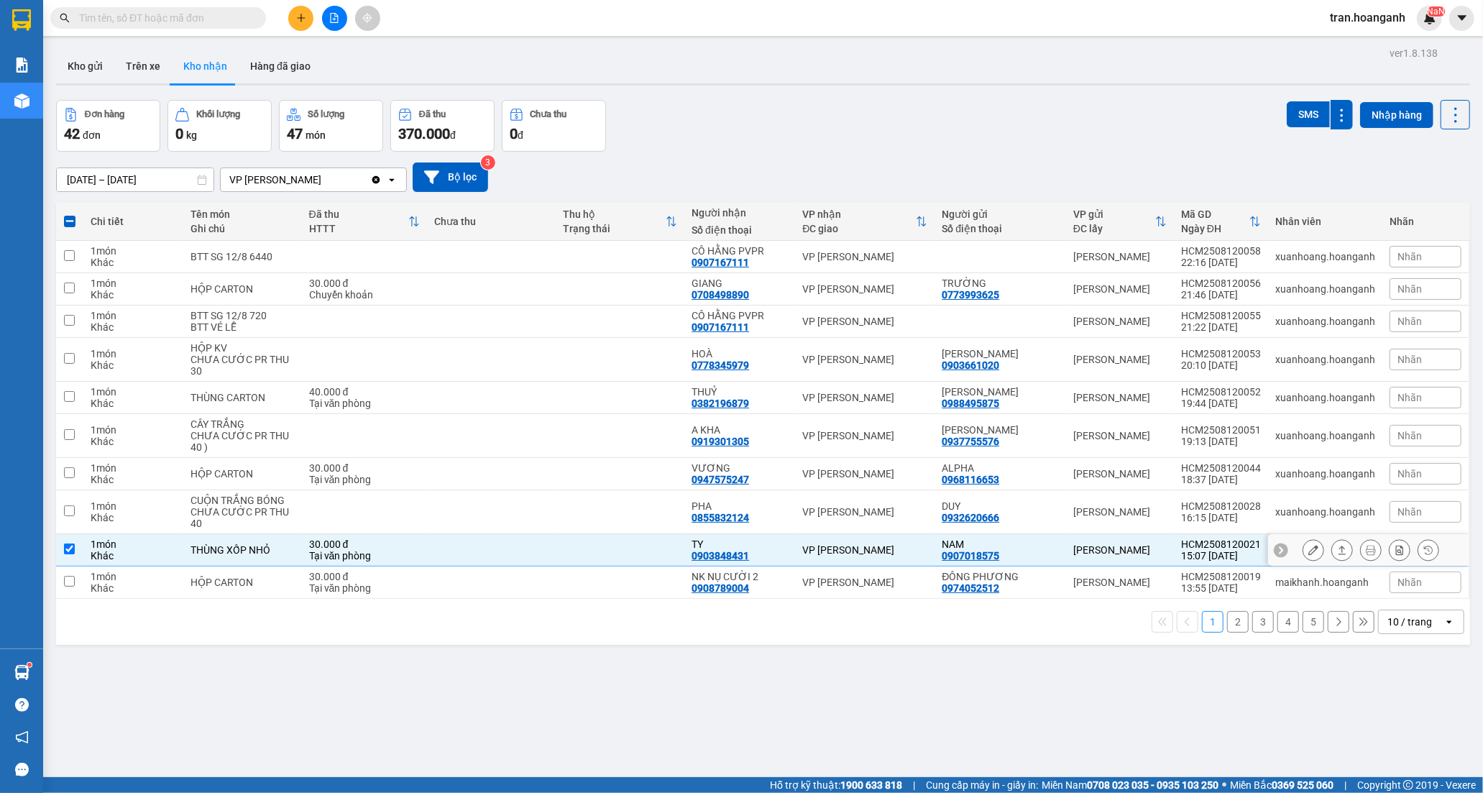
click at [1309, 549] on button at bounding box center [1314, 550] width 20 height 25
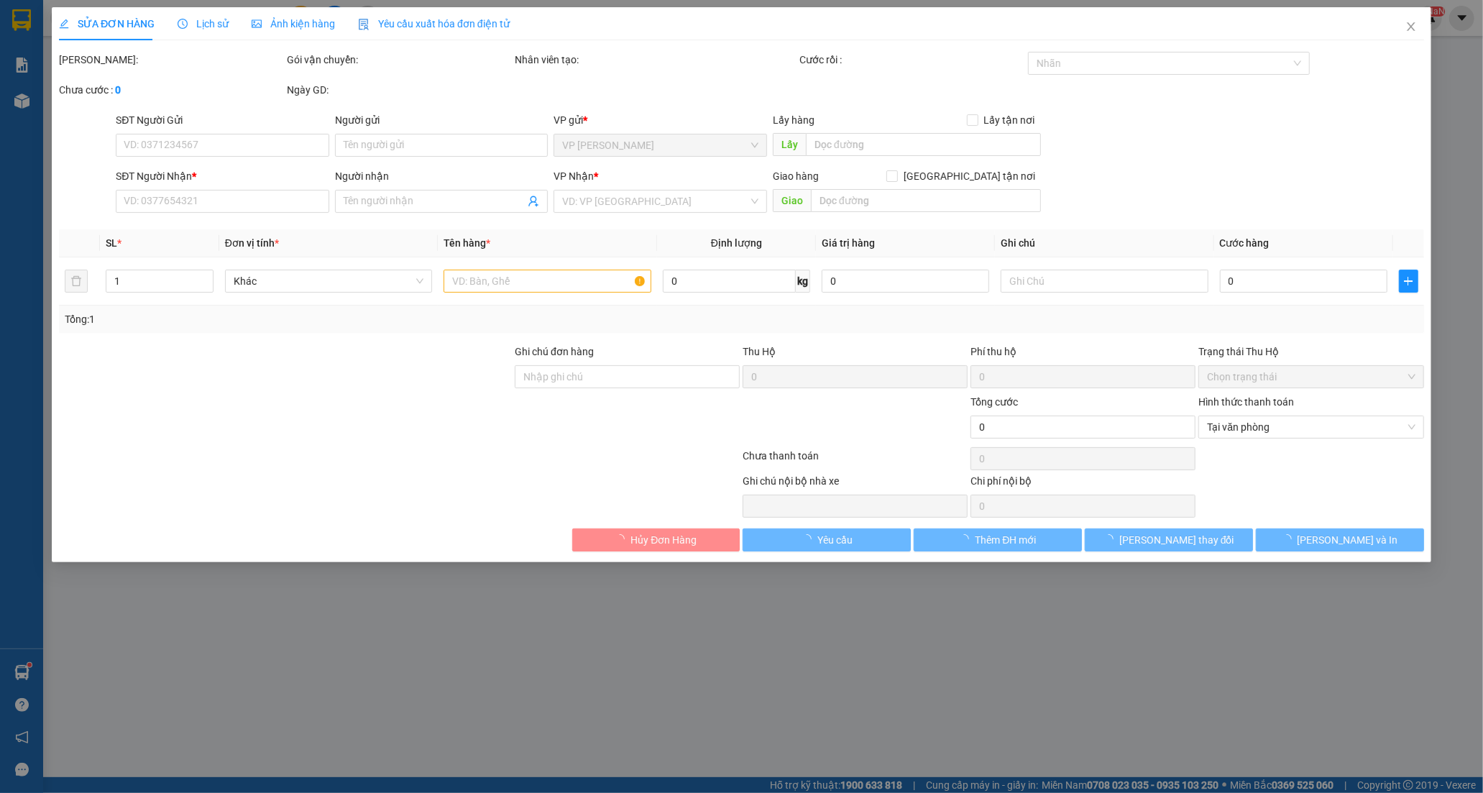
type input "0907018575"
type input "NAM"
type input "0903848431"
type input "TY"
type input "30.000"
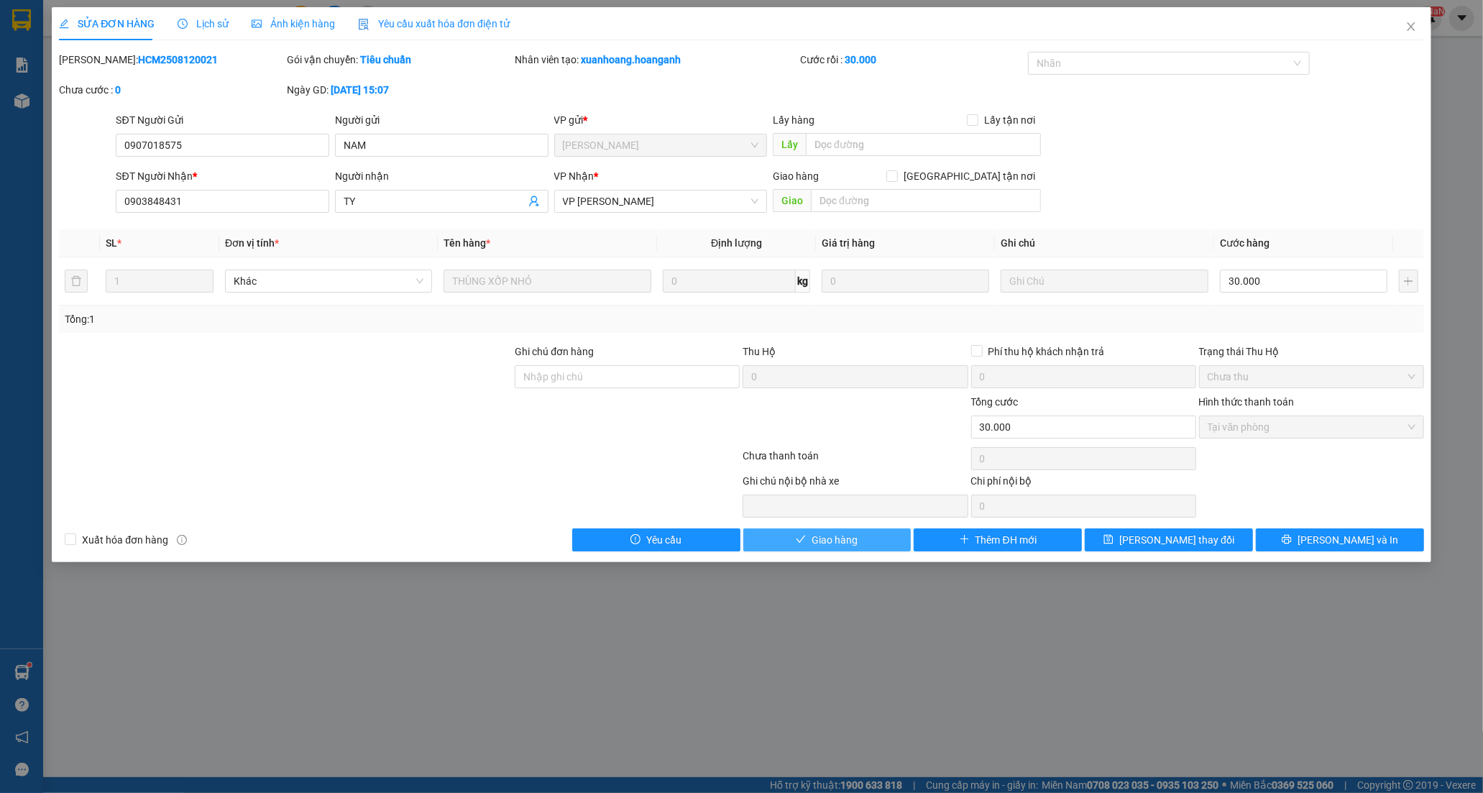
click at [852, 539] on span "Giao hàng" at bounding box center [835, 540] width 46 height 16
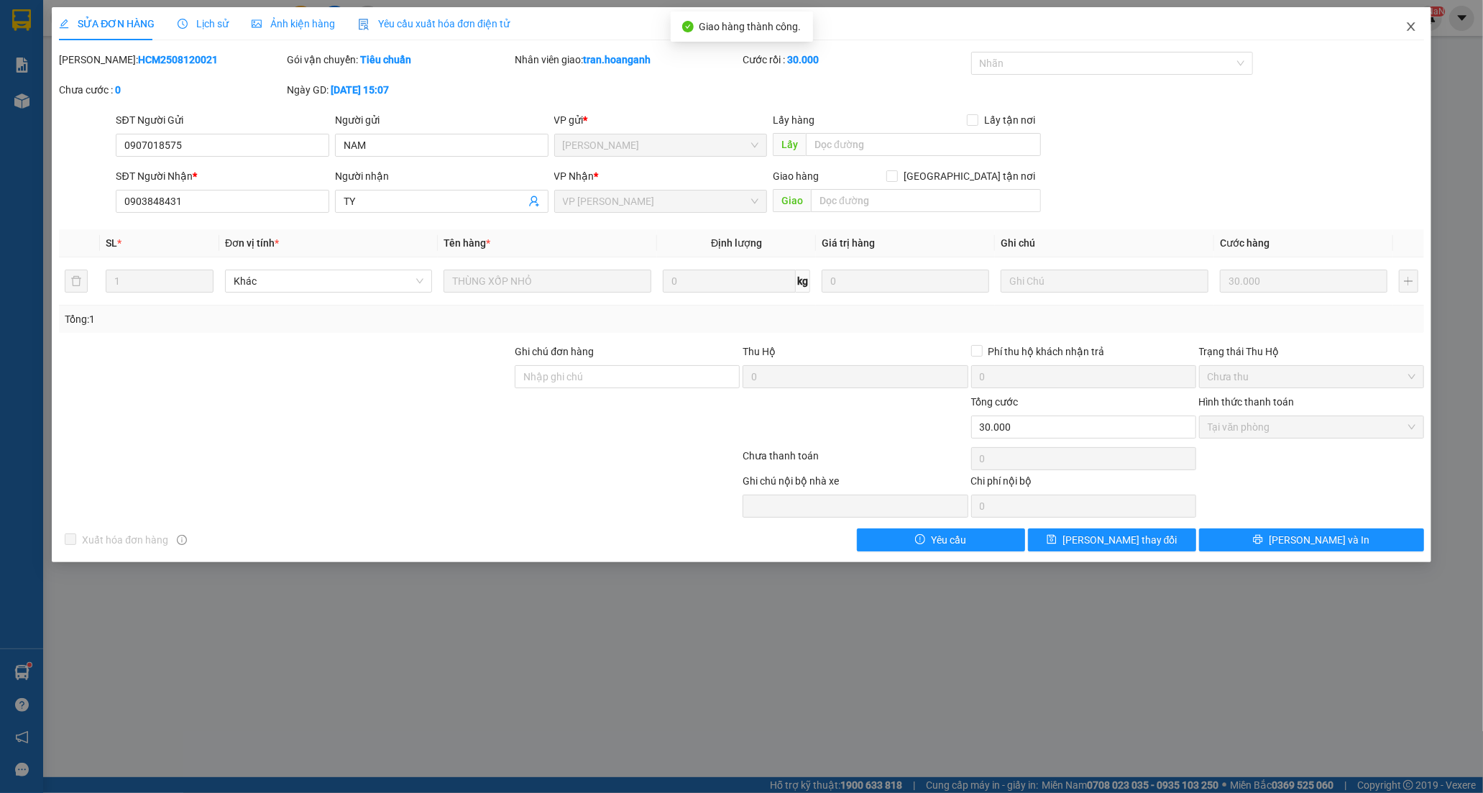
click at [1407, 26] on icon "close" at bounding box center [1412, 27] width 12 height 12
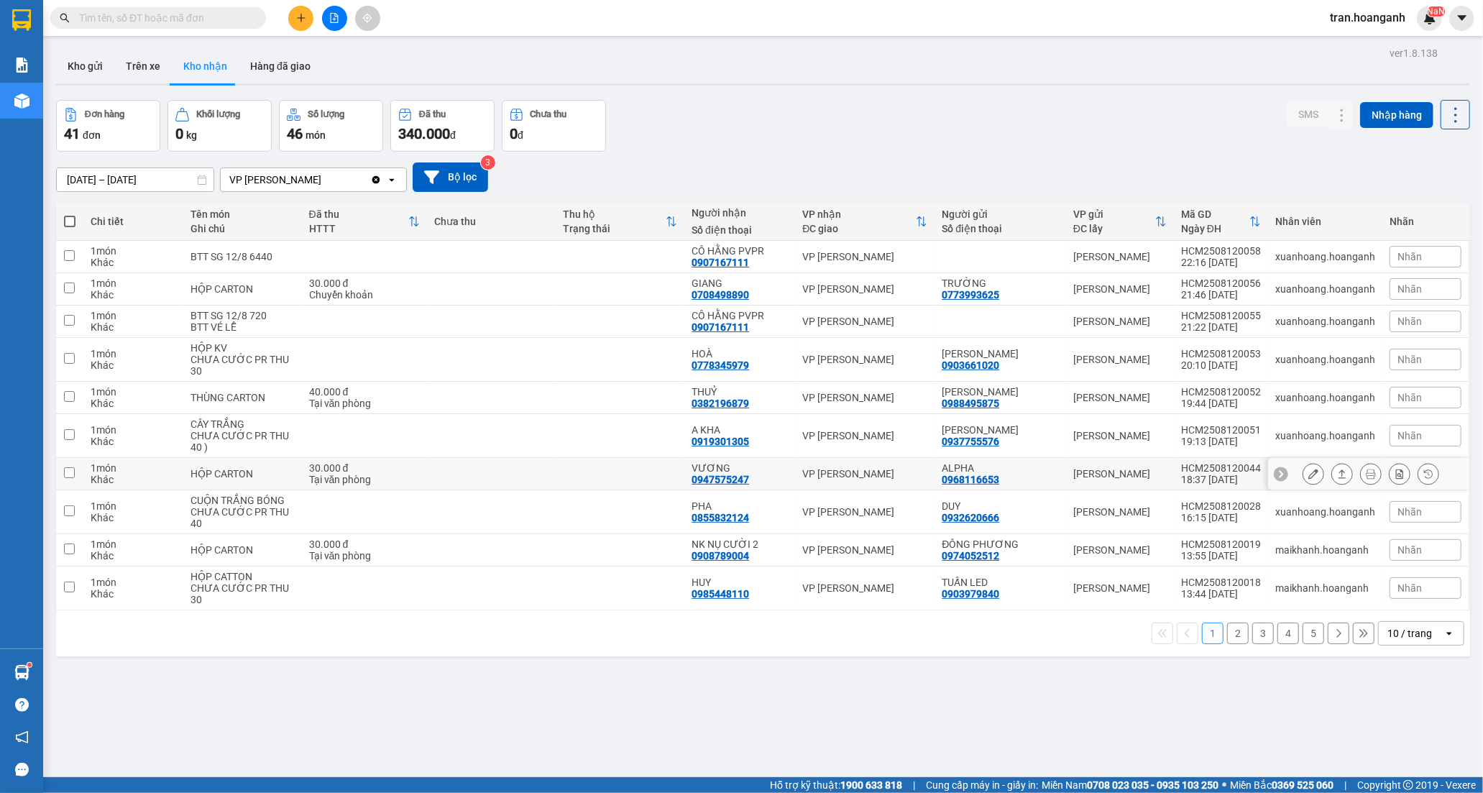
drag, startPoint x: 564, startPoint y: 472, endPoint x: 617, endPoint y: 482, distance: 53.4
click at [571, 473] on td at bounding box center [620, 474] width 129 height 32
checkbox input "true"
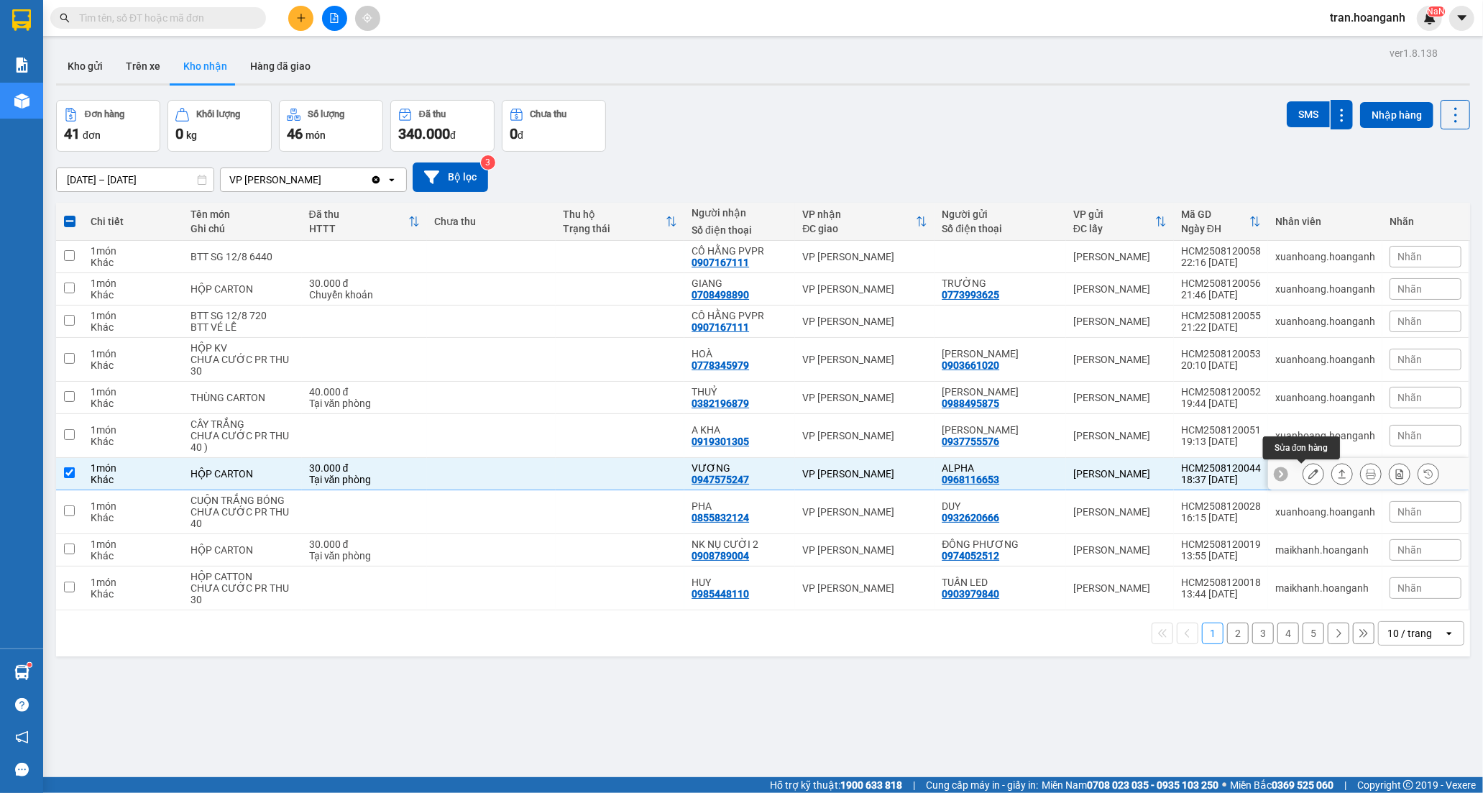
click at [1309, 478] on icon at bounding box center [1314, 474] width 10 height 10
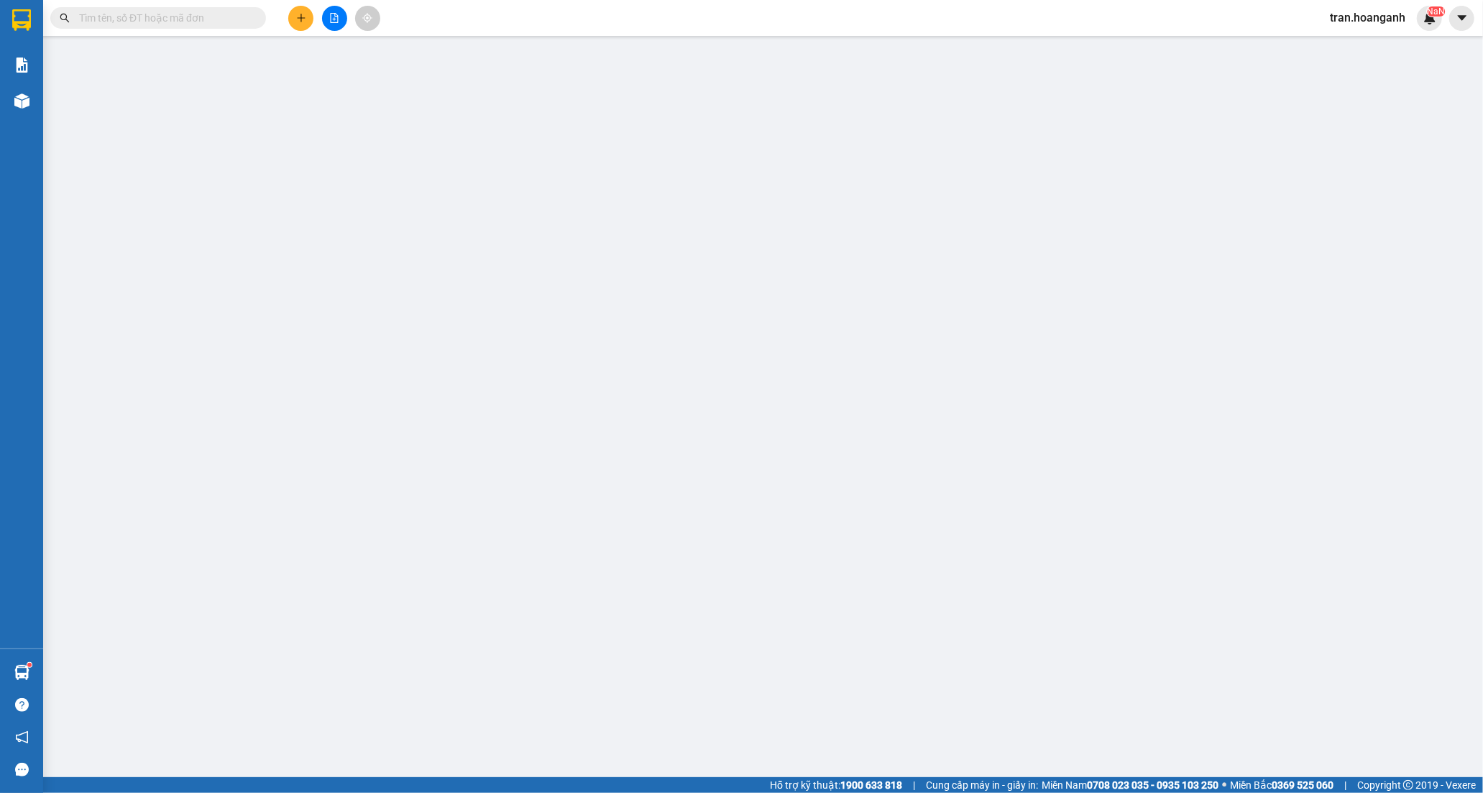
type input "0968116653"
type input "ALPHA"
type input "0947575247"
type input "VƯƠNG"
type input "30.000"
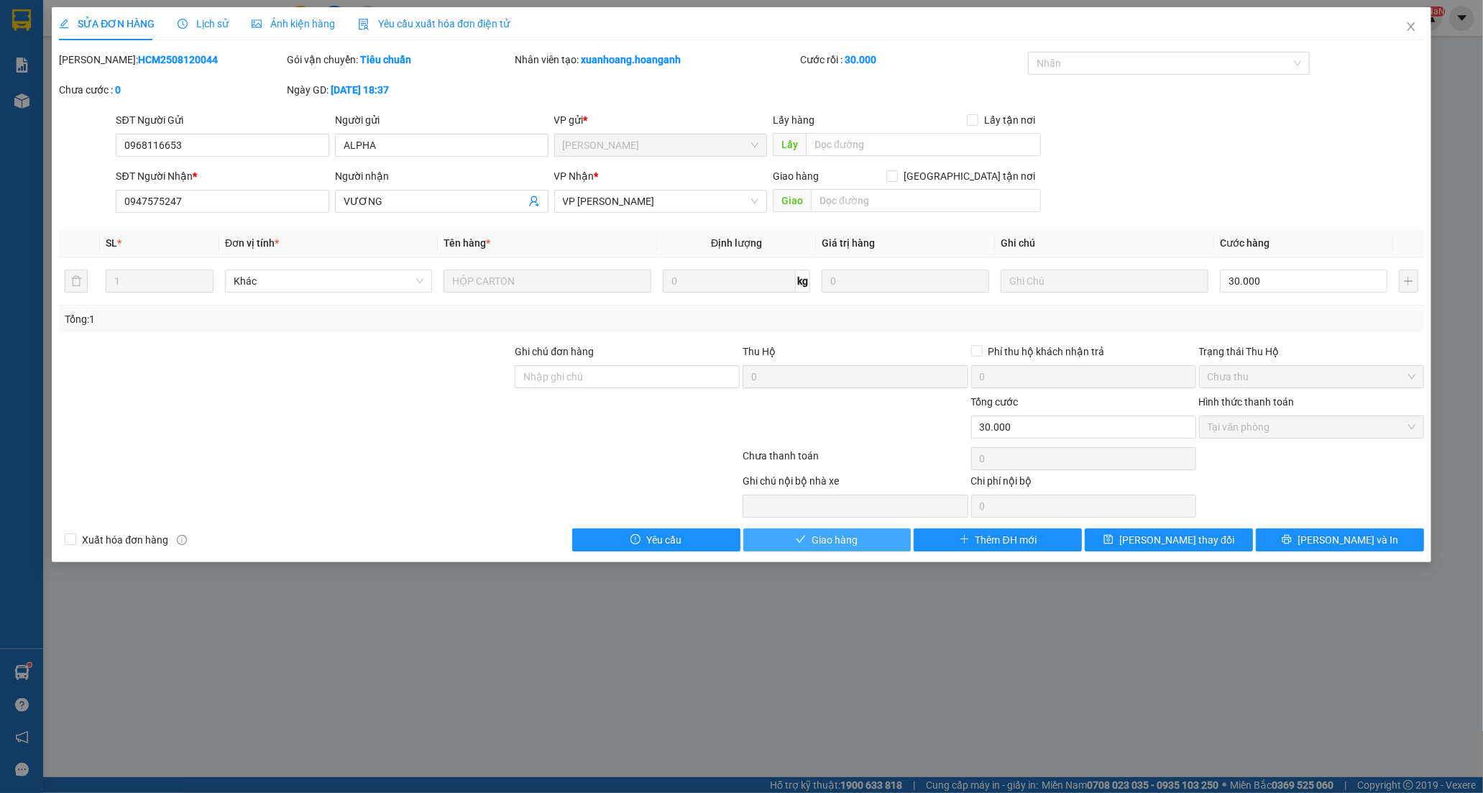
click at [846, 541] on span "Giao hàng" at bounding box center [835, 540] width 46 height 16
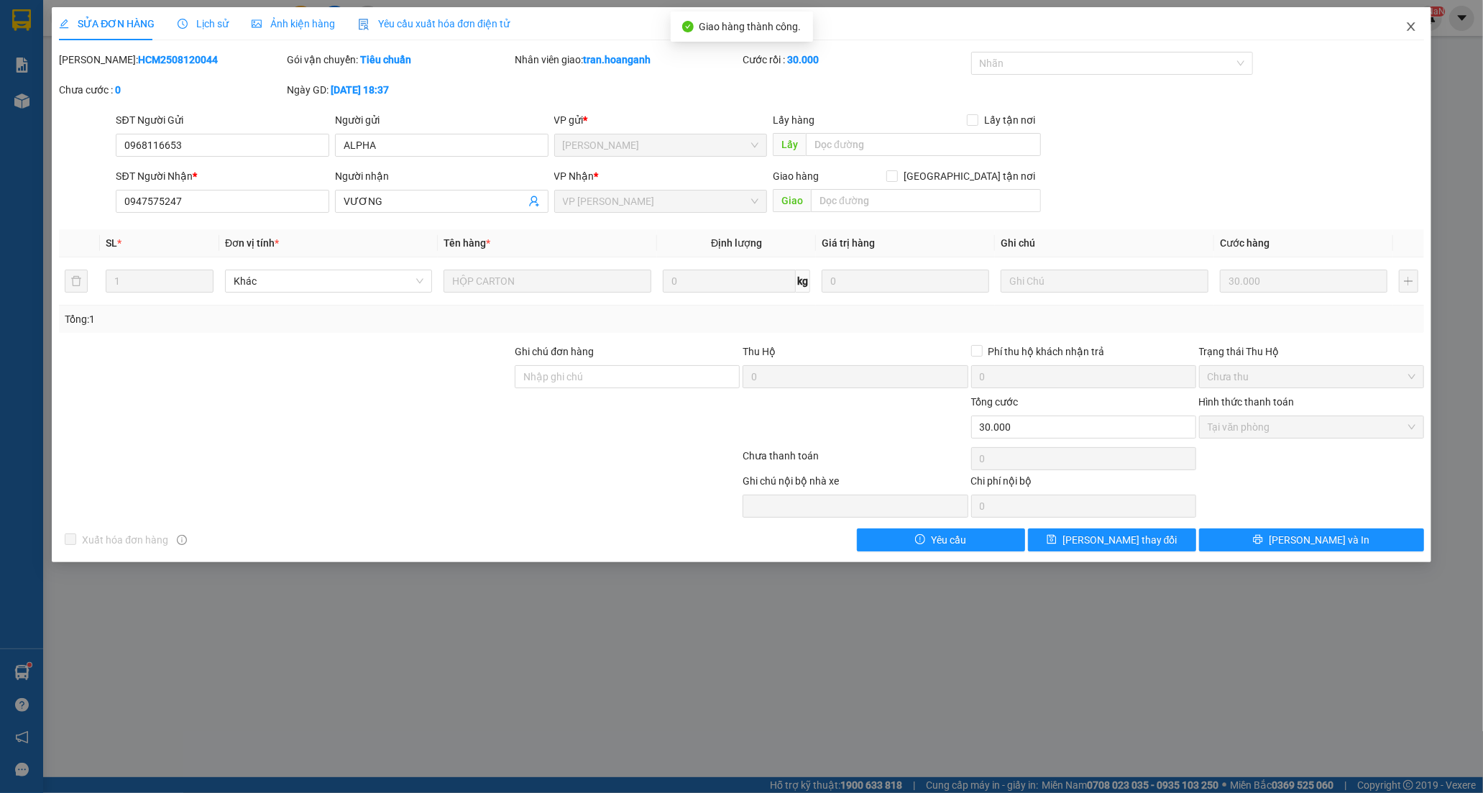
click at [1412, 25] on icon "close" at bounding box center [1412, 27] width 12 height 12
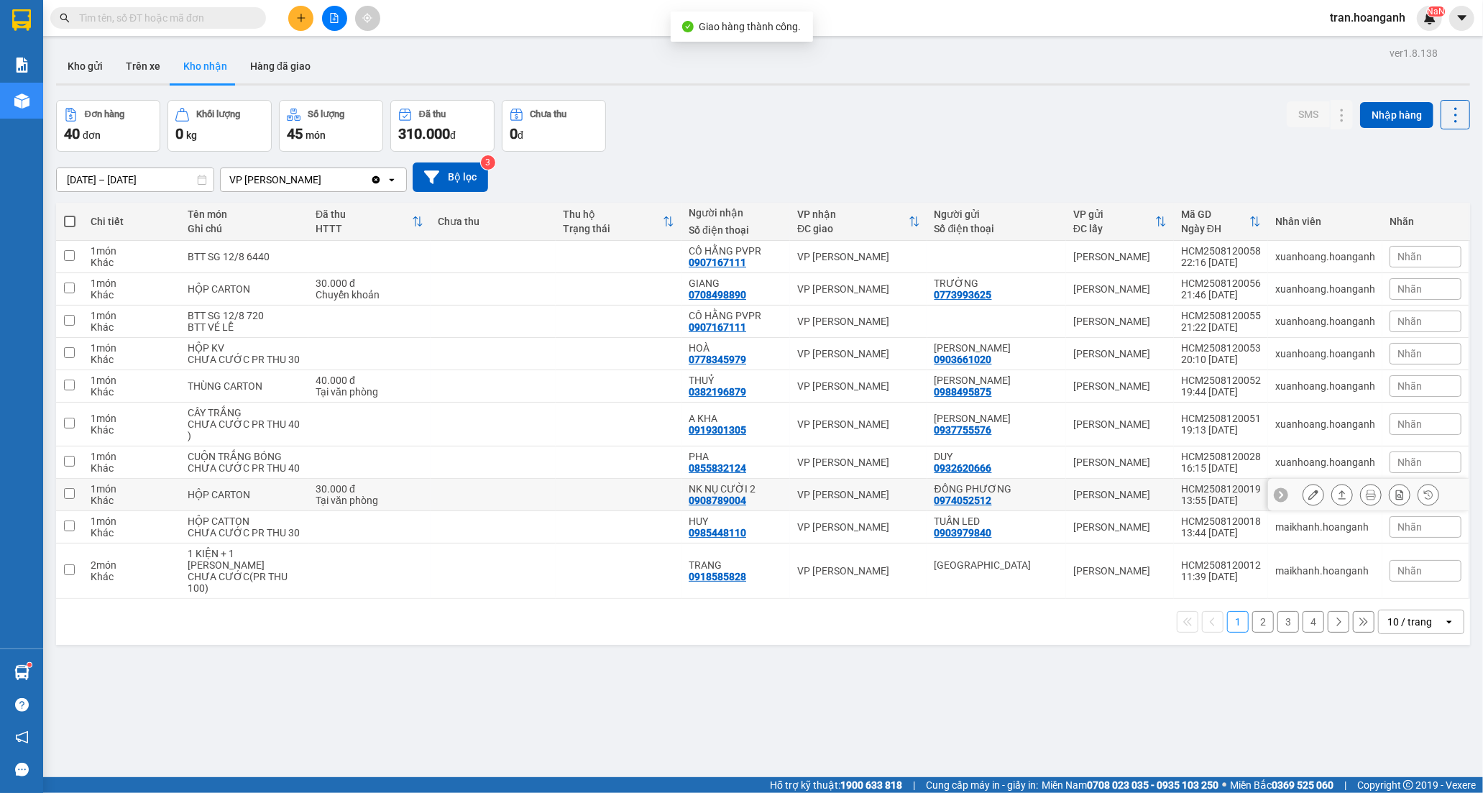
click at [736, 506] on div "0908789004" at bounding box center [718, 501] width 58 height 12
click at [1304, 508] on button at bounding box center [1314, 494] width 20 height 25
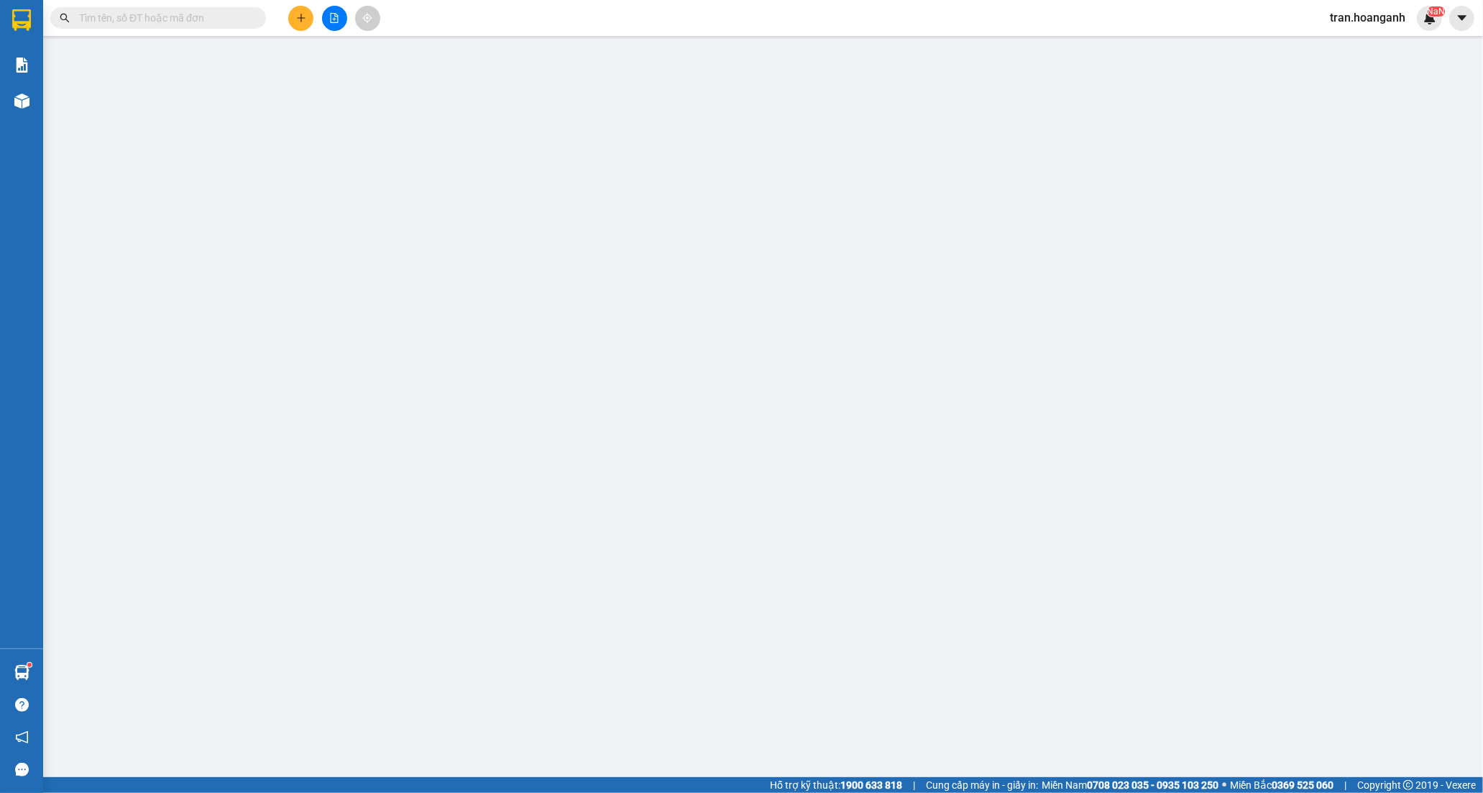
type input "0974052512"
type input "ĐÔNG PHƯƠNG"
type input "0908789004"
type input "NK NỤ CƯỜI 2"
type input "30.000"
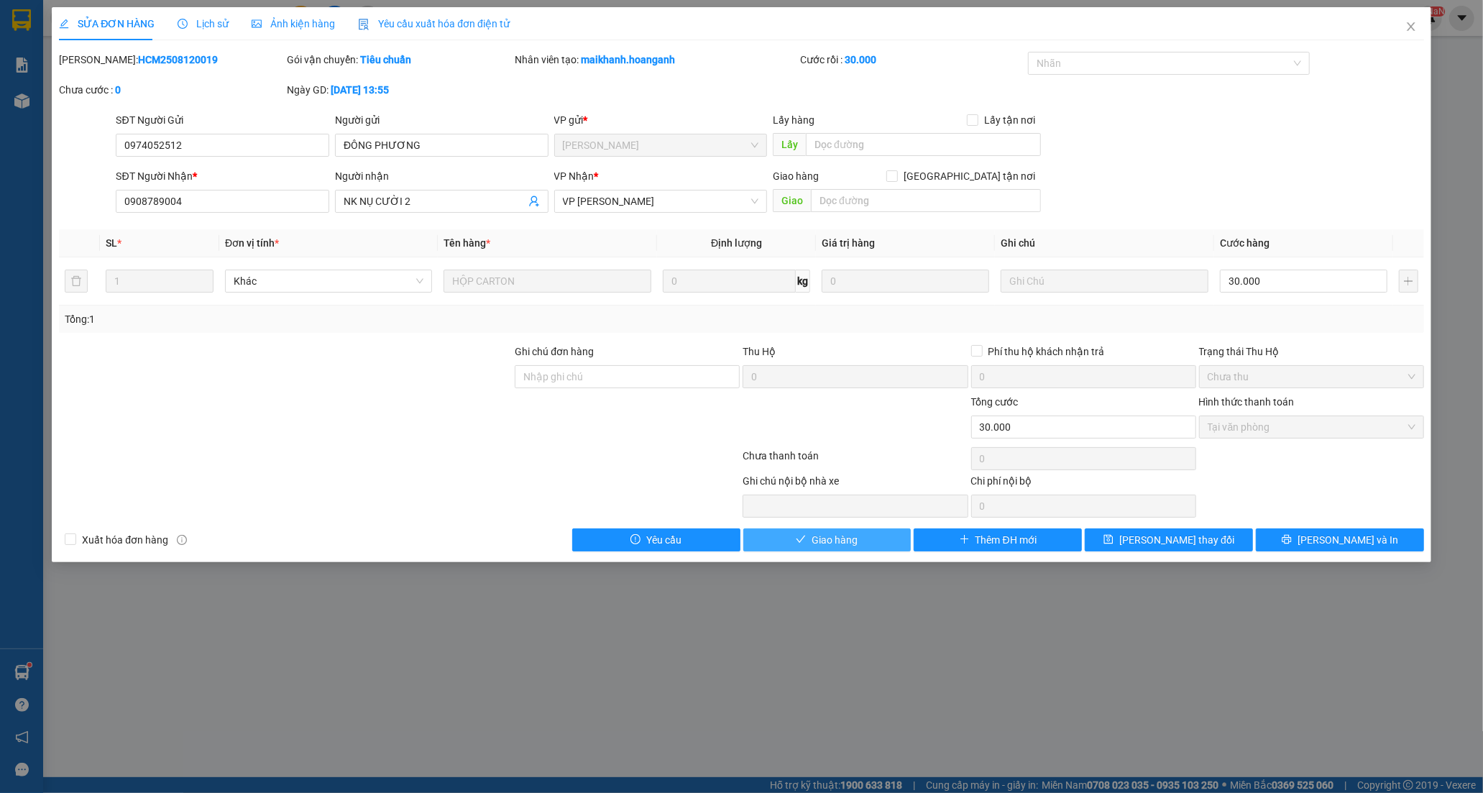
click at [832, 544] on span "Giao hàng" at bounding box center [835, 540] width 46 height 16
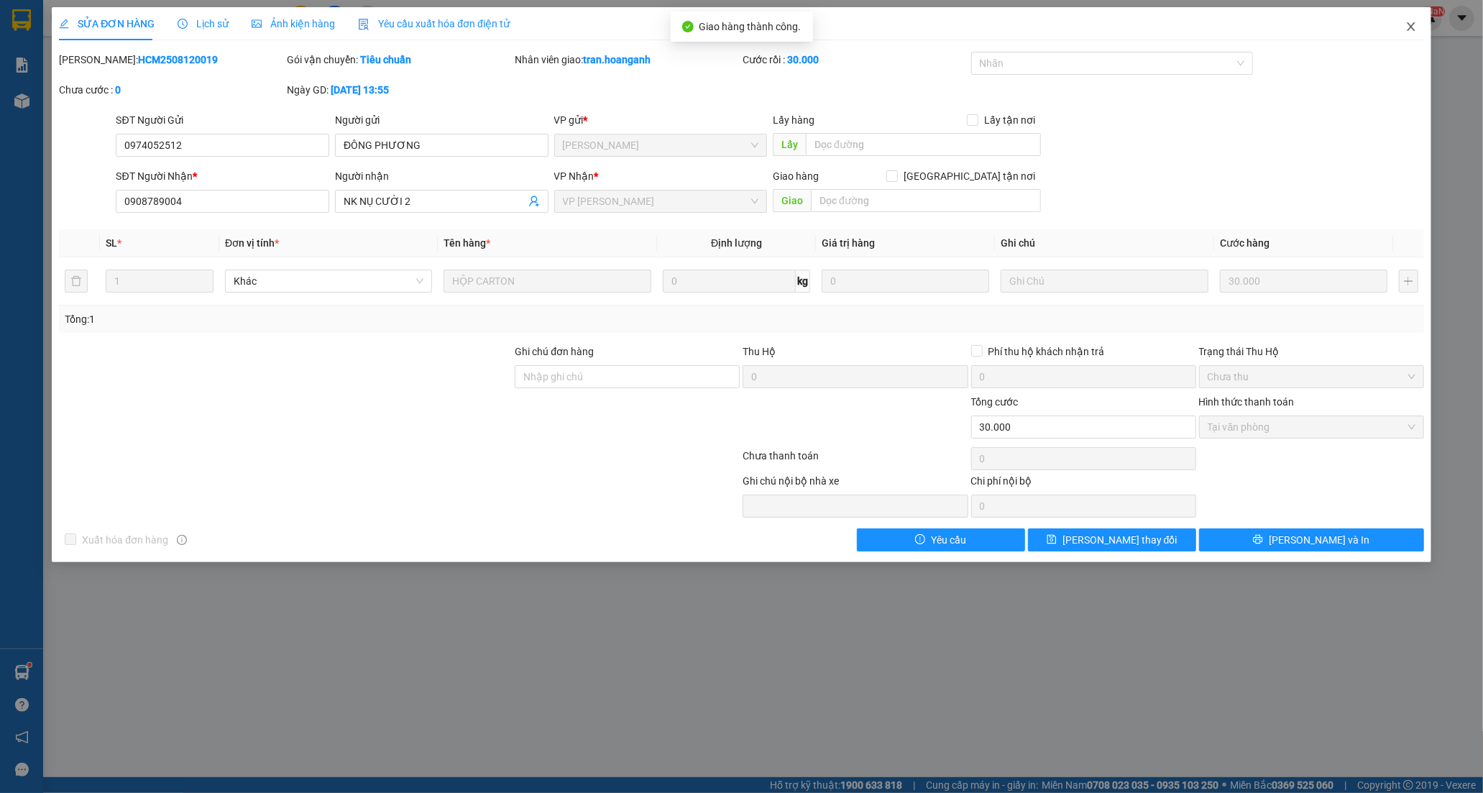
click at [1407, 25] on icon "close" at bounding box center [1412, 27] width 12 height 12
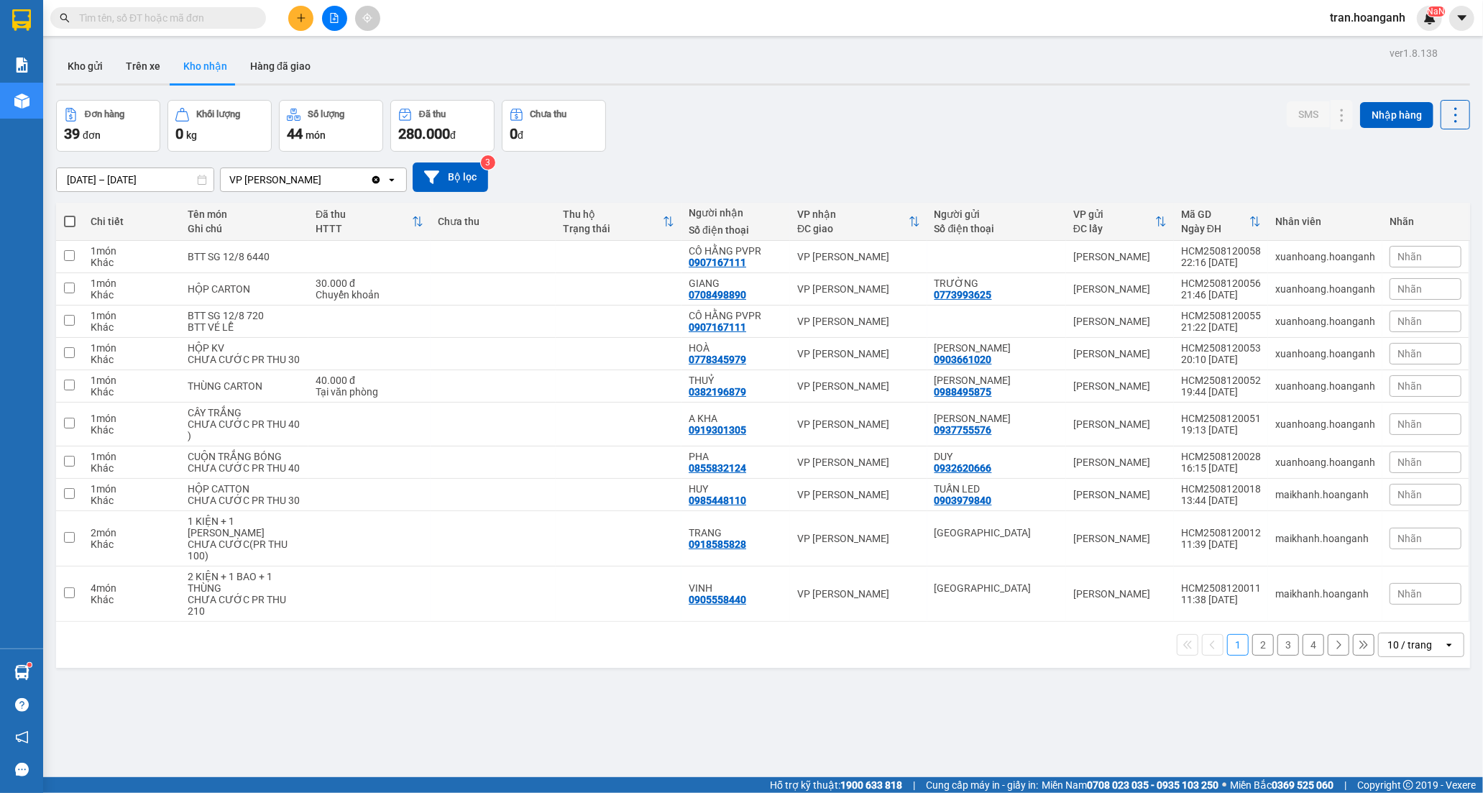
click at [1253, 656] on button "2" at bounding box center [1264, 645] width 22 height 22
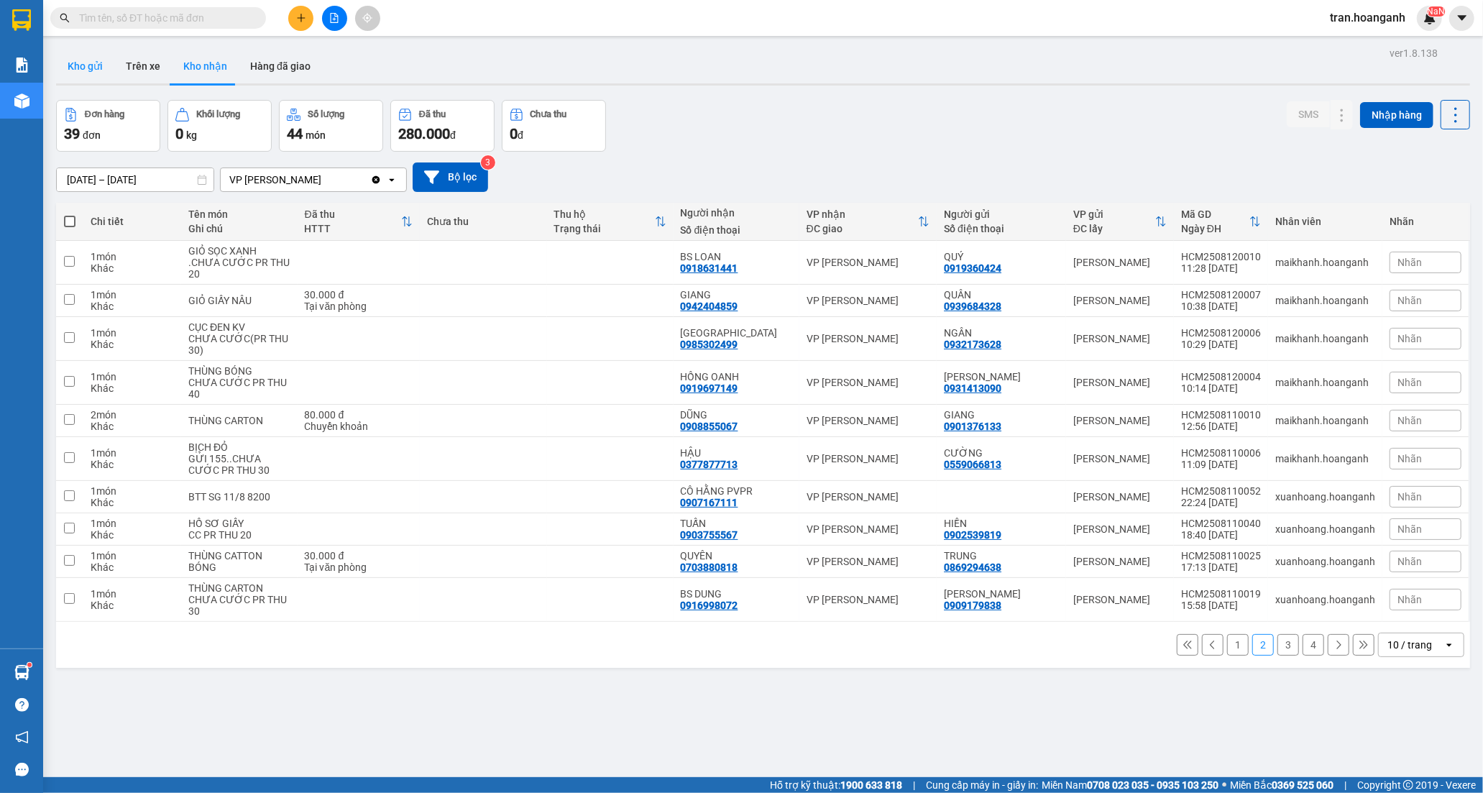
click at [98, 63] on button "Kho gửi" at bounding box center [85, 66] width 58 height 35
